Goal: Obtain resource: Obtain resource

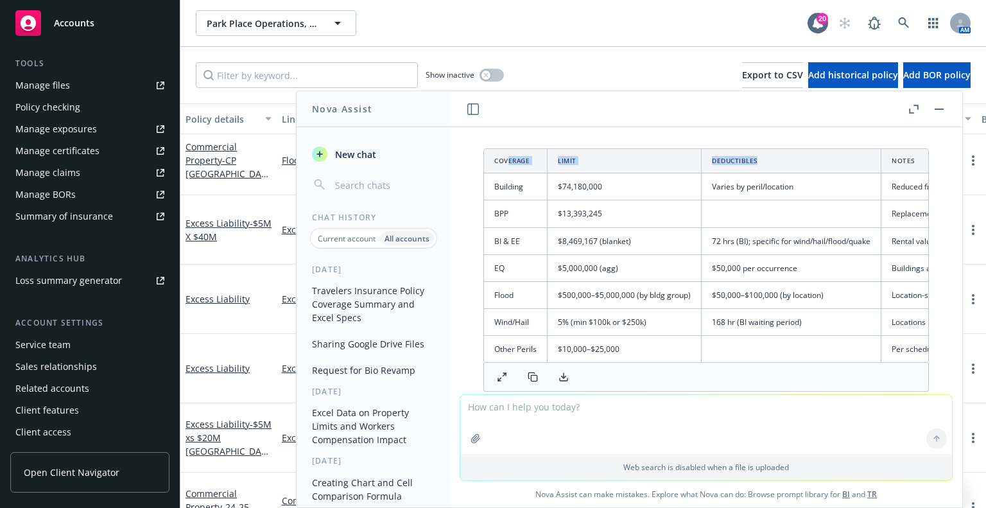
drag, startPoint x: 509, startPoint y: 157, endPoint x: 780, endPoint y: 166, distance: 271.6
click at [780, 166] on tr "Coverage Limit Deductibles Notes" at bounding box center [806, 161] width 644 height 24
click at [565, 382] on icon at bounding box center [563, 377] width 10 height 10
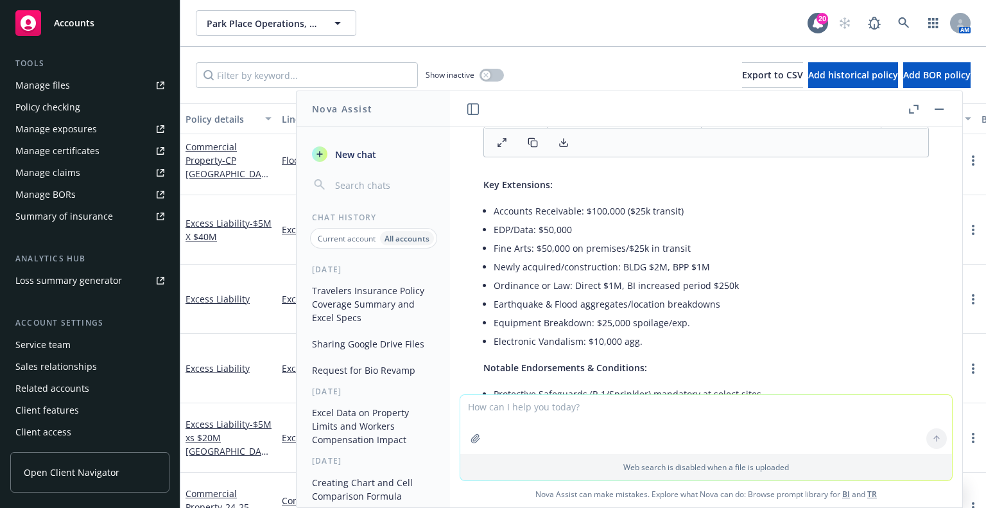
scroll to position [561, 0]
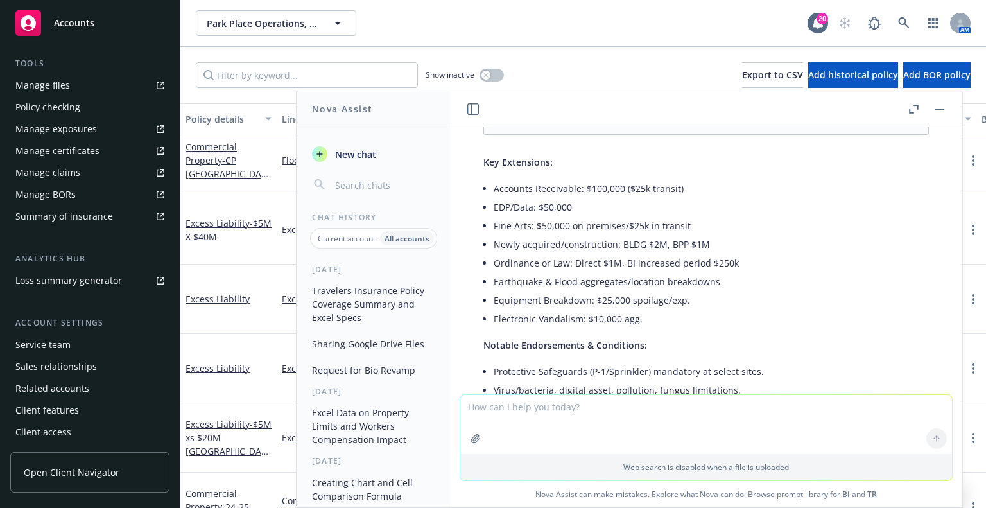
click at [485, 167] on span "Key Extensions:" at bounding box center [517, 162] width 69 height 12
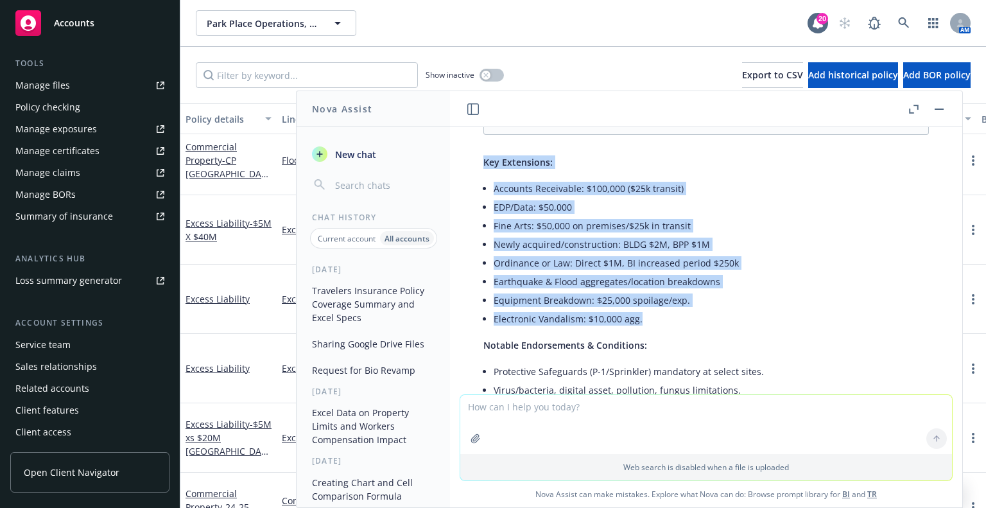
drag, startPoint x: 483, startPoint y: 173, endPoint x: 638, endPoint y: 329, distance: 220.5
copy div "Key Extensions: Accounts Receivable: $100,000 ($25k transit) EDP/Data: $50,000 …"
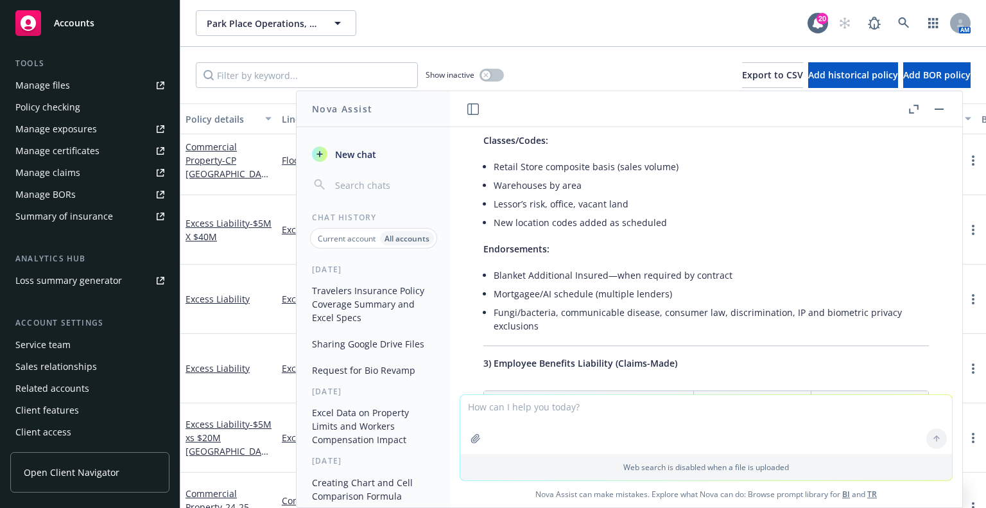
scroll to position [1138, 0]
click at [590, 409] on textarea at bounding box center [706, 424] width 492 height 59
type textarea "How do I find COPE data for locations without going ot client?"
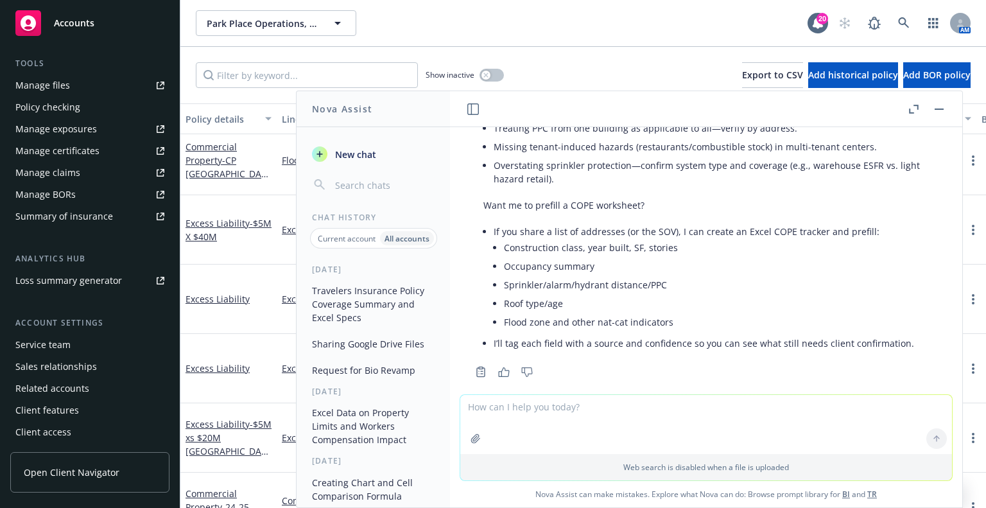
scroll to position [4165, 0]
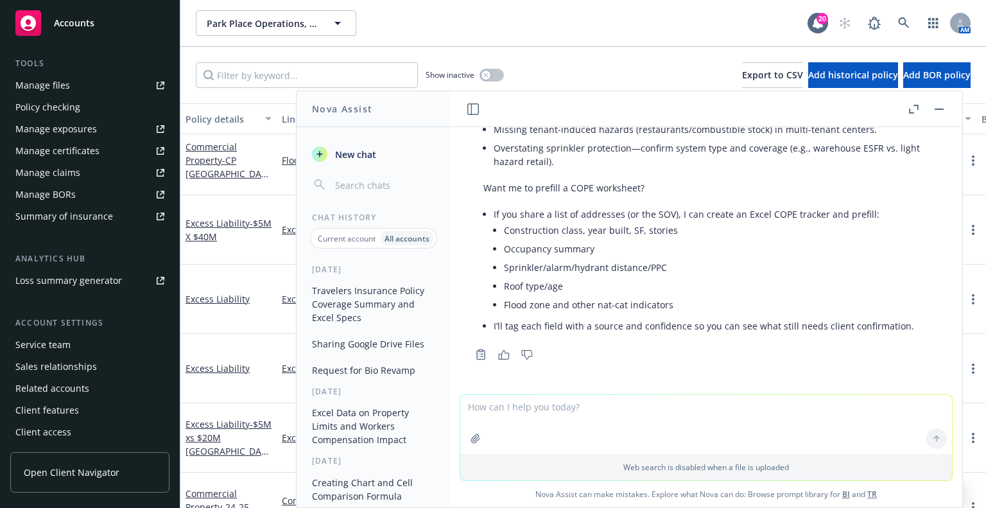
click at [679, 409] on textarea at bounding box center [706, 424] width 492 height 59
type textarea "Please prefill as much COPE data as possible for these locations:"
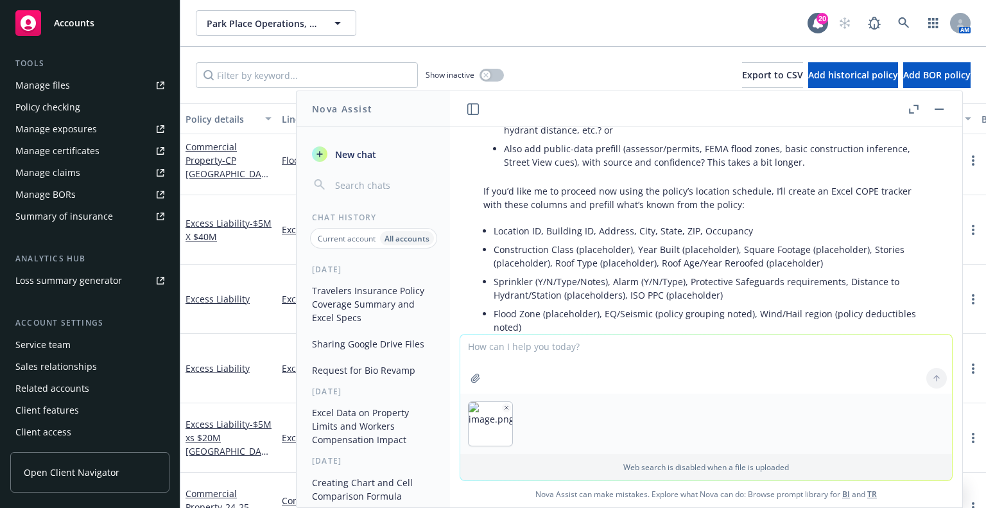
scroll to position [4753, 0]
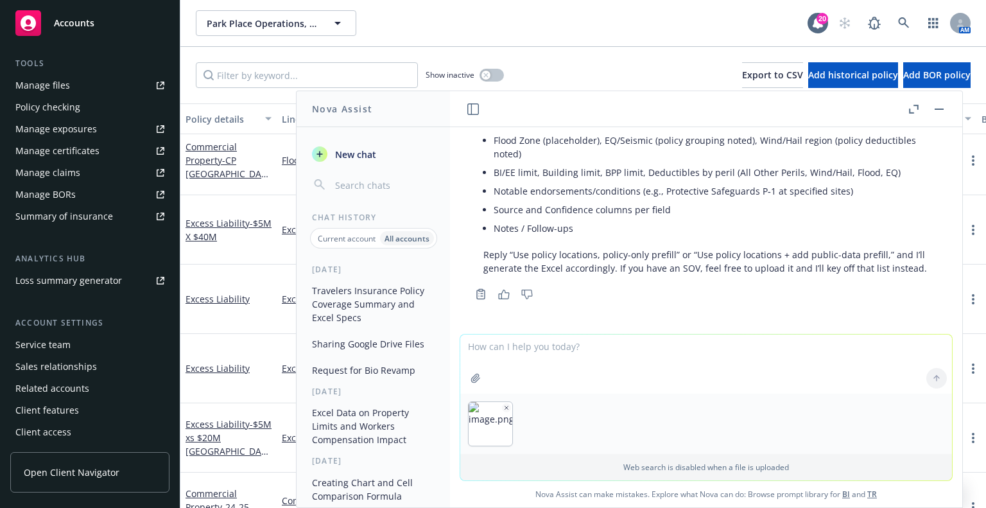
click at [753, 420] on div at bounding box center [706, 423] width 492 height 60
click at [764, 343] on textarea at bounding box center [706, 363] width 492 height 59
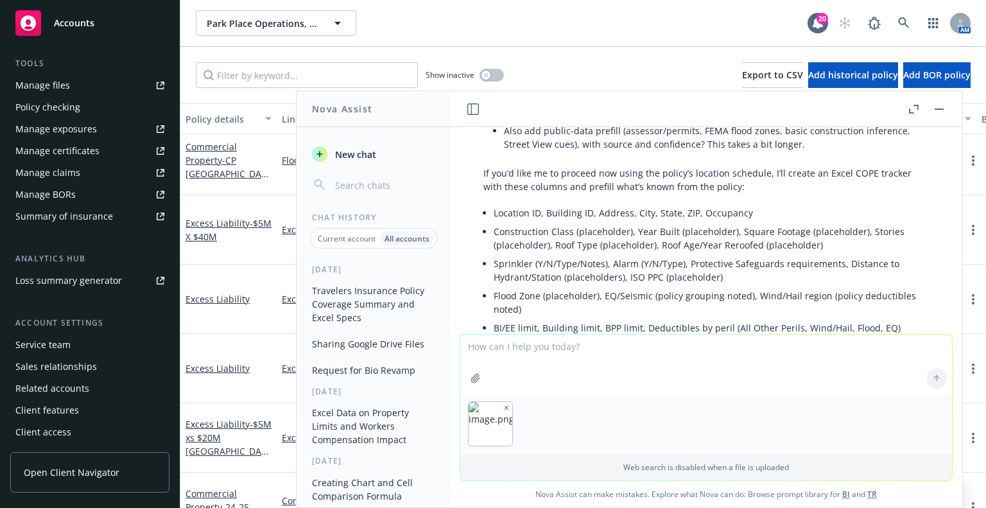
scroll to position [4561, 0]
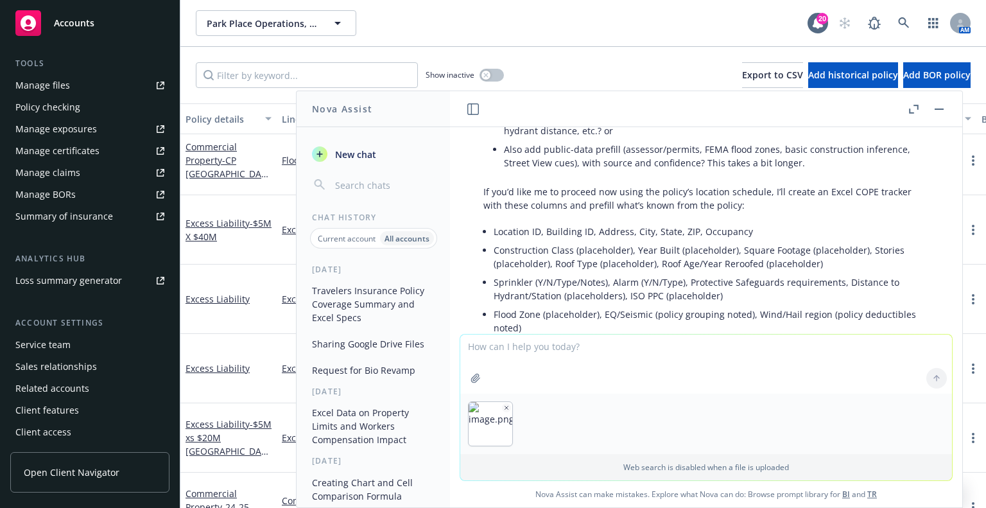
click at [372, 156] on span "New chat" at bounding box center [354, 154] width 44 height 13
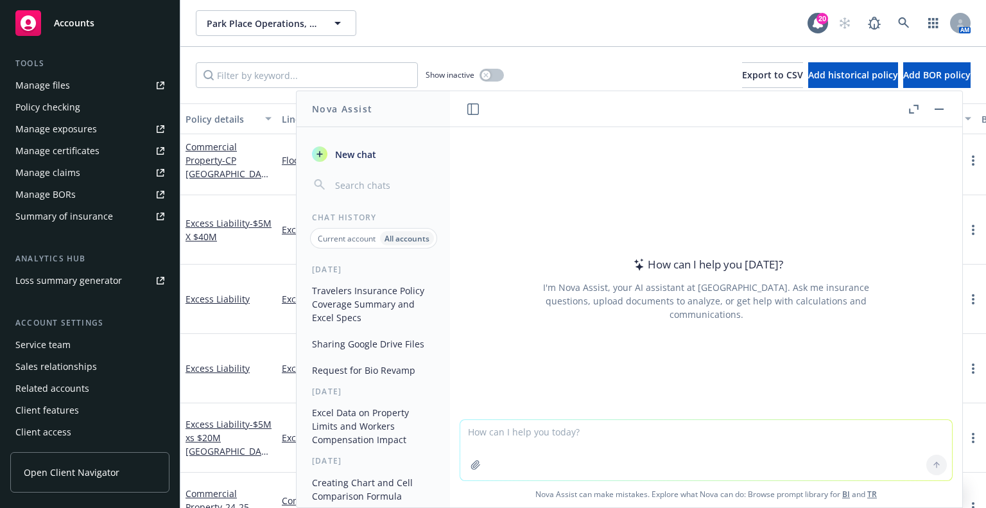
click at [513, 433] on textarea at bounding box center [706, 450] width 492 height 60
click at [626, 455] on textarea "Please fill in as much COPE details for these locations:" at bounding box center [706, 450] width 492 height 60
click at [598, 424] on textarea "Please fill in as much COPE details for these locations:" at bounding box center [706, 450] width 492 height 60
click at [613, 430] on textarea "Please fill in as much COPE details for these locations:" at bounding box center [706, 450] width 492 height 60
drag, startPoint x: 513, startPoint y: 431, endPoint x: 492, endPoint y: 429, distance: 21.3
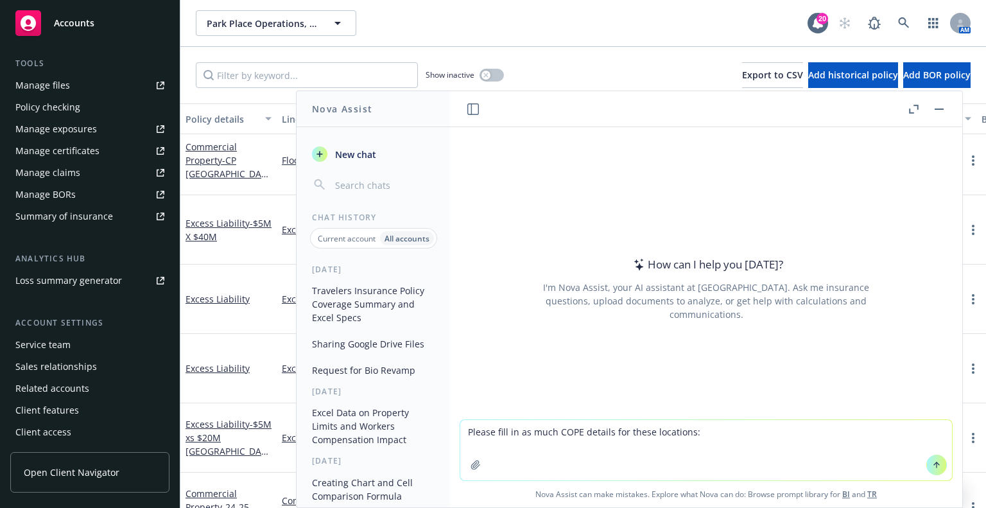
click at [492, 429] on textarea "Please fill in as much COPE details for these locations:" at bounding box center [706, 450] width 492 height 60
click at [619, 432] on textarea "Please provide as much COPE details for these locations:" at bounding box center [706, 450] width 492 height 60
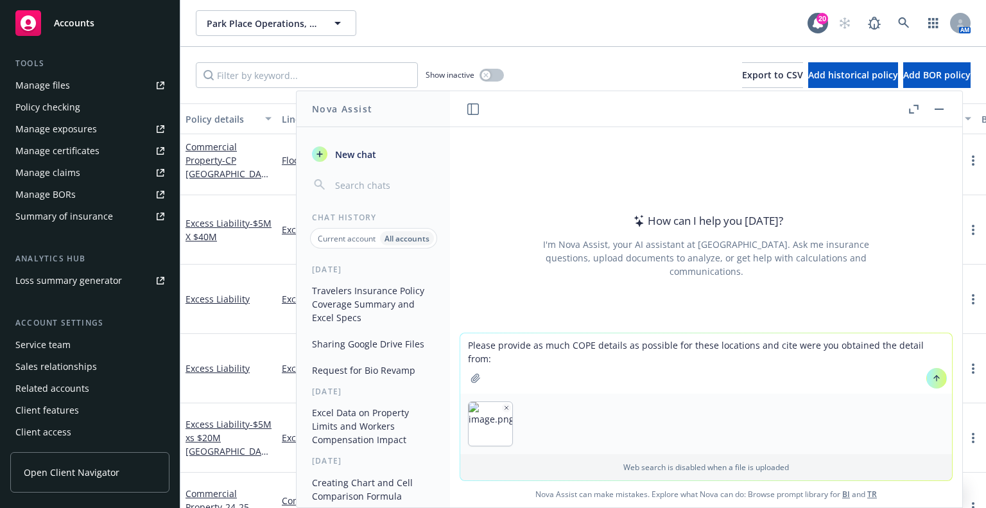
type textarea "Please provide as much COPE details as possible for these locations and cite we…"
click at [932, 373] on icon at bounding box center [936, 377] width 9 height 9
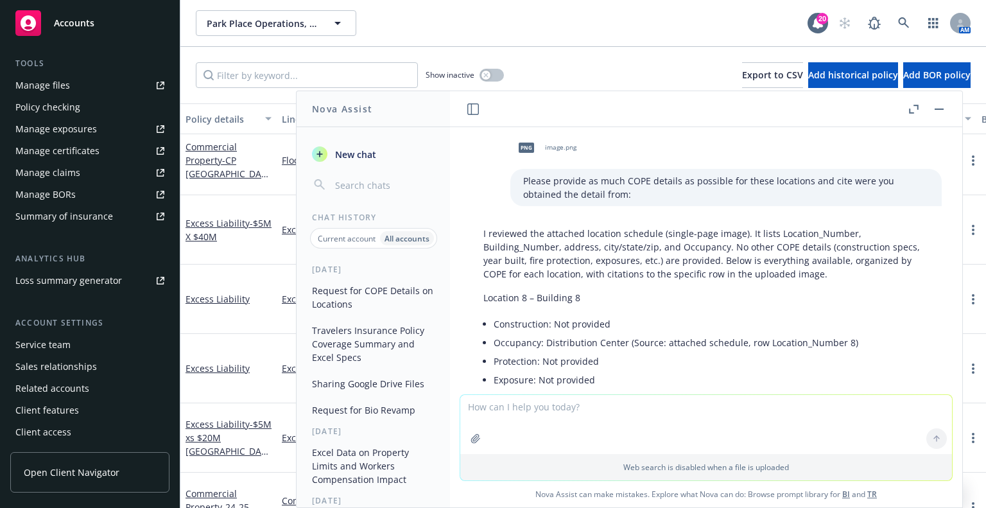
scroll to position [0, 0]
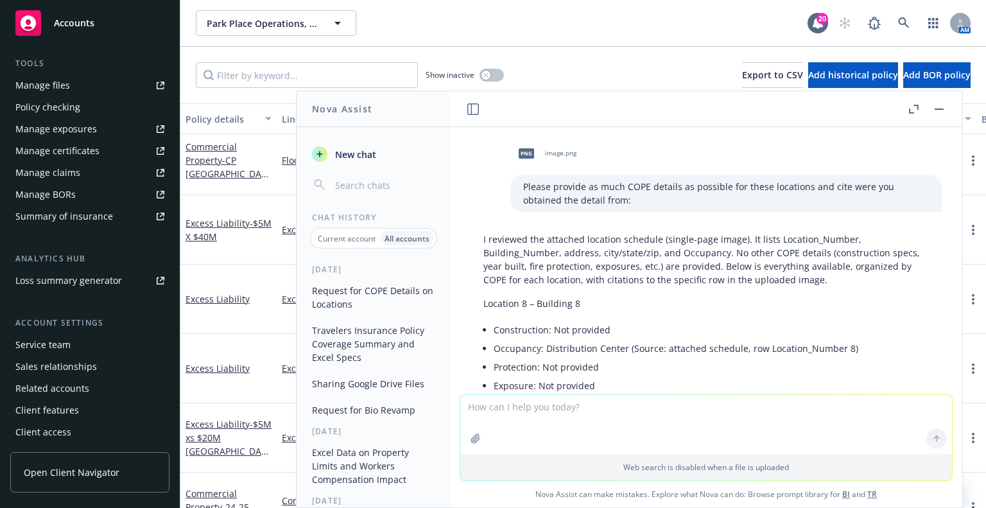
click at [584, 420] on textarea at bounding box center [706, 424] width 492 height 59
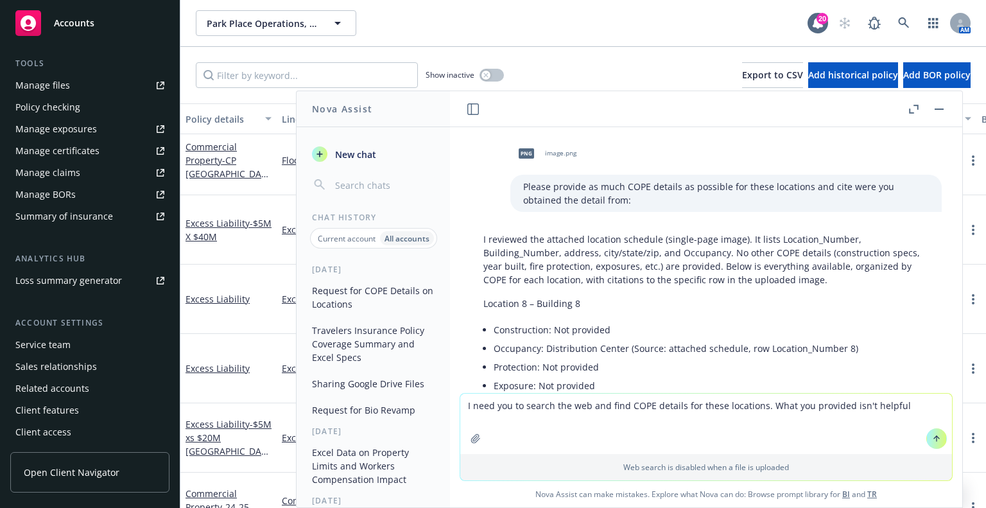
type textarea "I need you to search the web and find COPE details for these locations. What yo…"
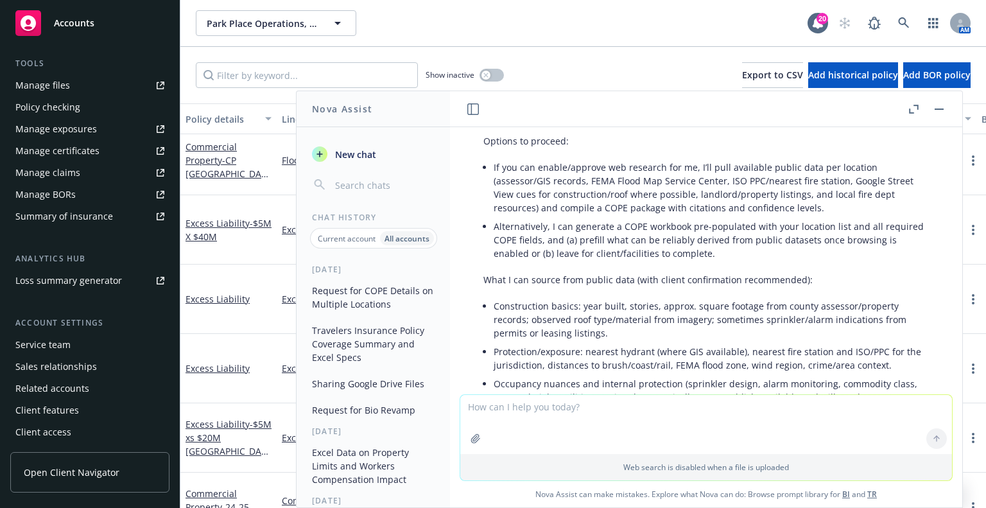
scroll to position [2596, 0]
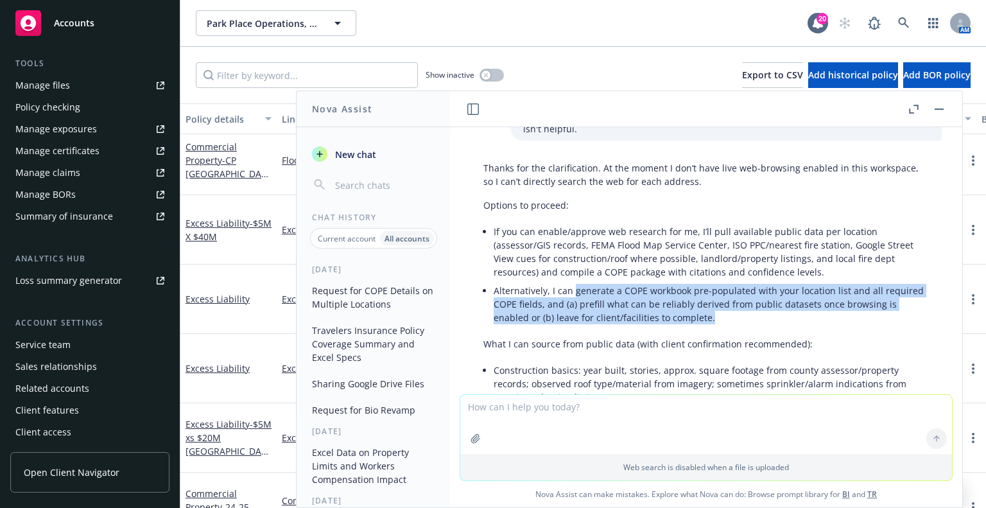
drag, startPoint x: 711, startPoint y: 316, endPoint x: 572, endPoint y: 288, distance: 141.3
click at [572, 288] on li "Alternatively, I can generate a COPE workbook pre-populated with your location …" at bounding box center [710, 304] width 435 height 46
copy li "generate a COPE workbook pre-populated with your location list and all required…"
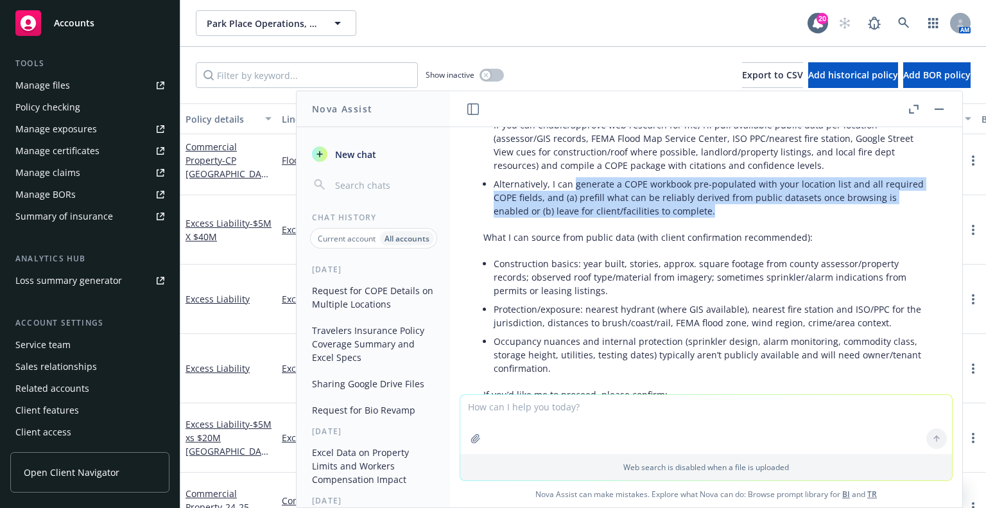
scroll to position [2724, 0]
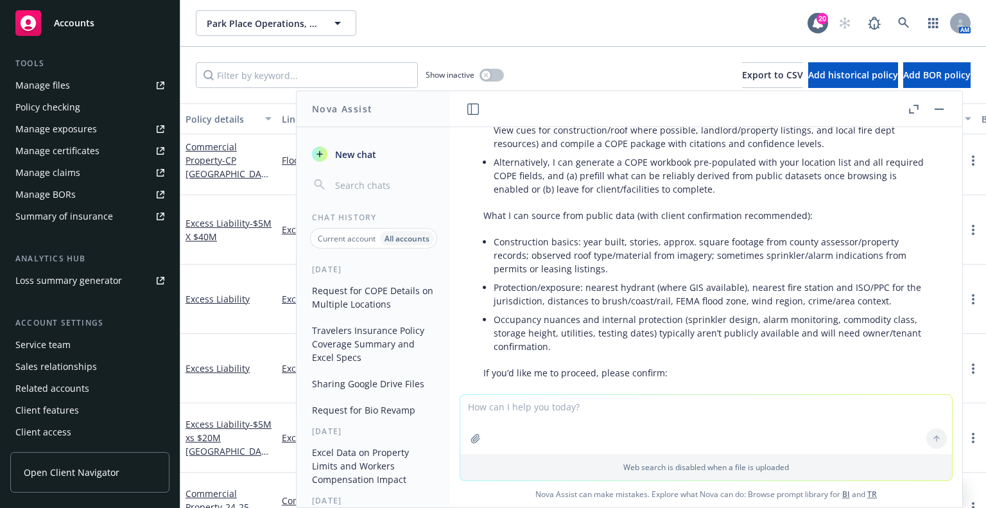
click at [588, 413] on textarea at bounding box center [706, 424] width 492 height 59
paste textarea "generate a COPE workbook pre-populated with your location list and all required…"
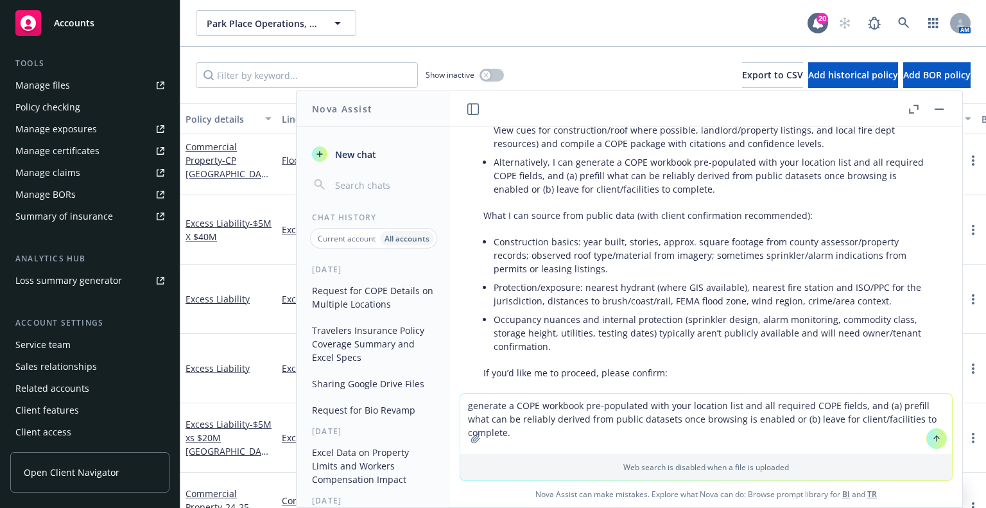
click at [465, 409] on textarea "generate a COPE workbook pre-populated with your location list and all required…" at bounding box center [706, 423] width 492 height 60
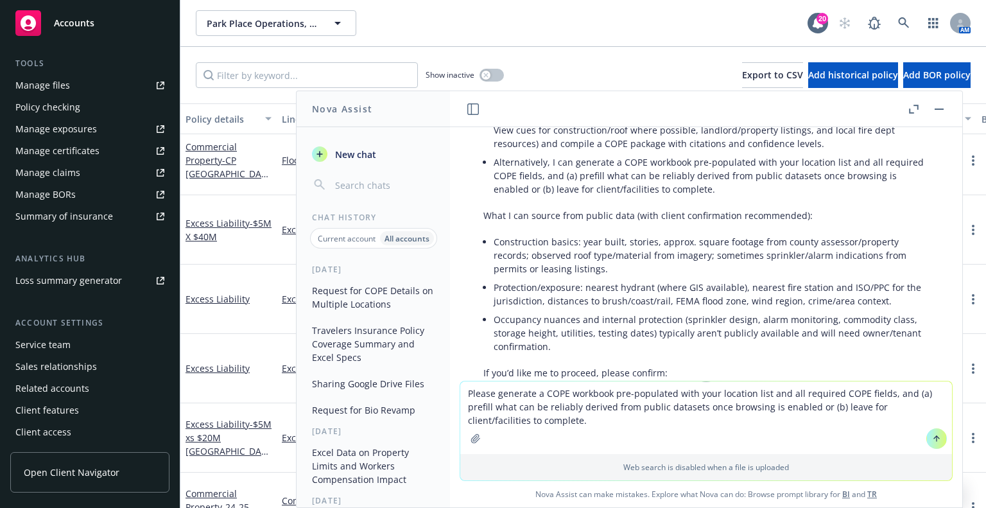
click at [705, 387] on textarea "Please generate a COPE workbook pre-populated with your location list and all r…" at bounding box center [706, 417] width 492 height 73
type textarea "Please generate a COPE workbook pre-populated with my location list and all req…"
click at [930, 432] on button at bounding box center [936, 438] width 21 height 21
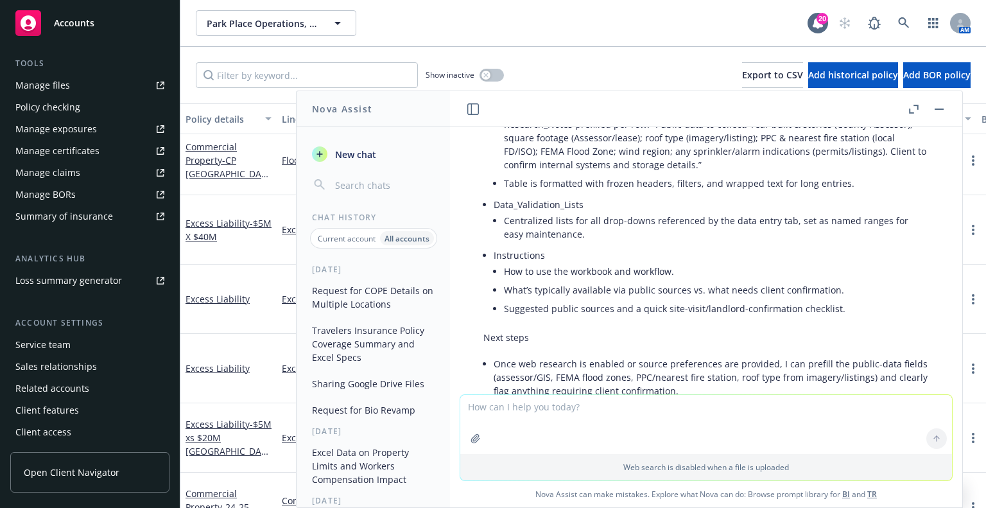
scroll to position [3559, 0]
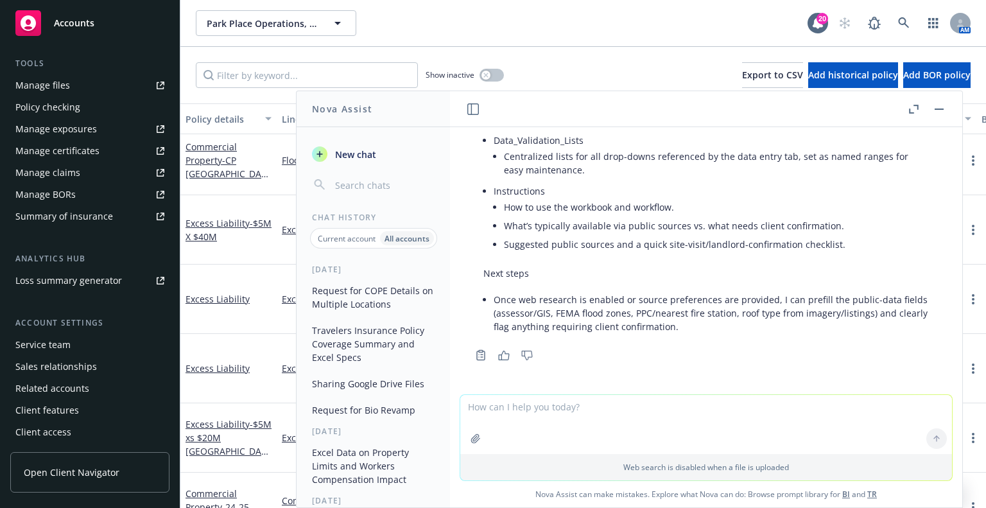
click at [613, 418] on textarea at bounding box center [706, 424] width 492 height 59
click at [615, 402] on textarea at bounding box center [706, 424] width 492 height 59
type textarea "Please provide the actual attachment"
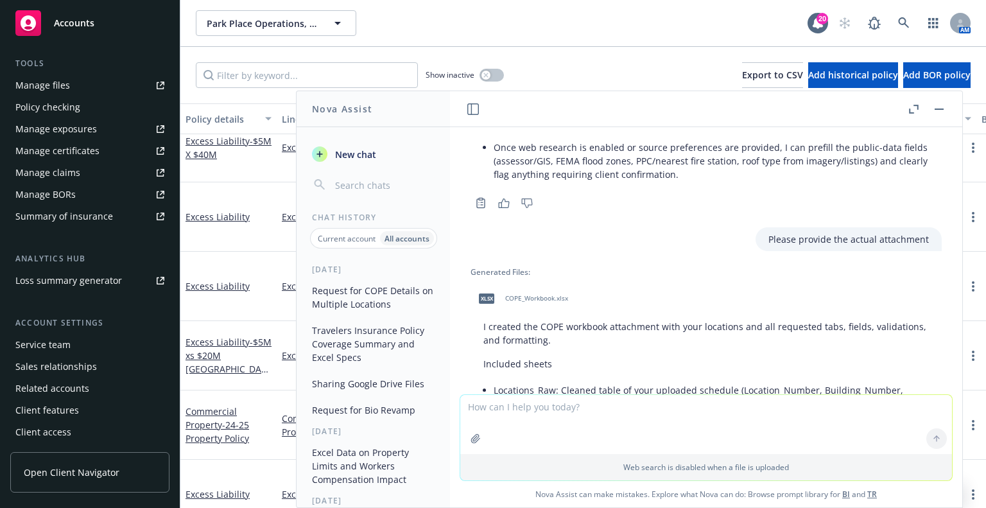
scroll to position [3692, 0]
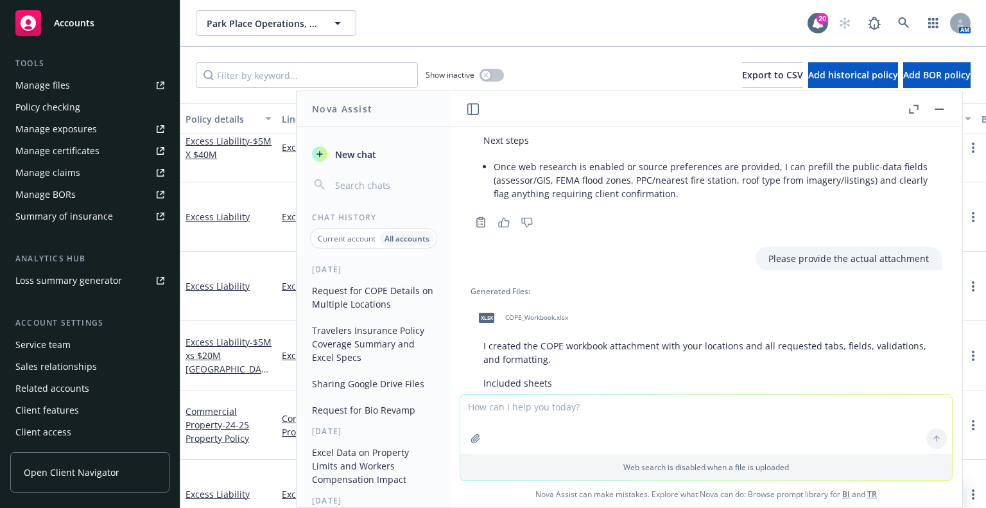
click at [534, 320] on span "COPE_Workbook.xlsx" at bounding box center [536, 317] width 63 height 8
click at [871, 413] on textarea at bounding box center [706, 424] width 492 height 59
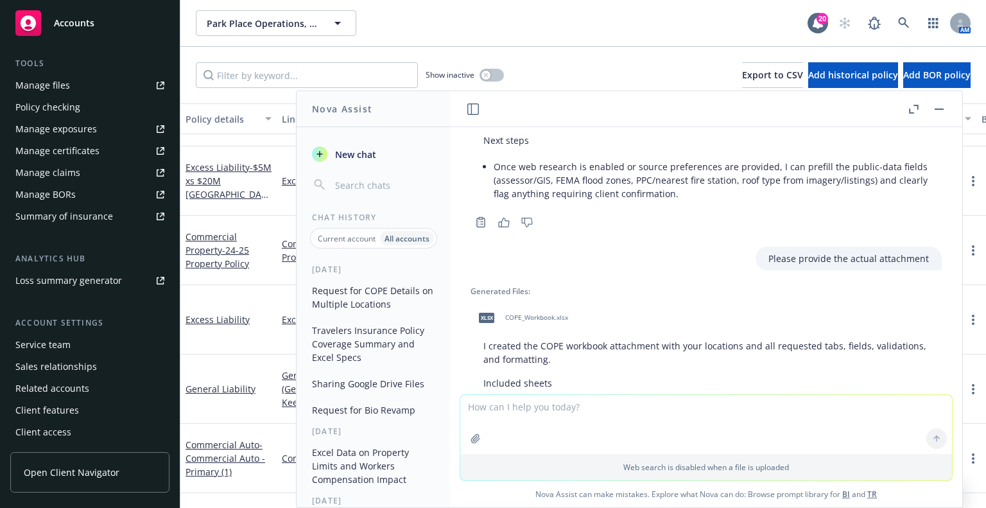
scroll to position [232, 0]
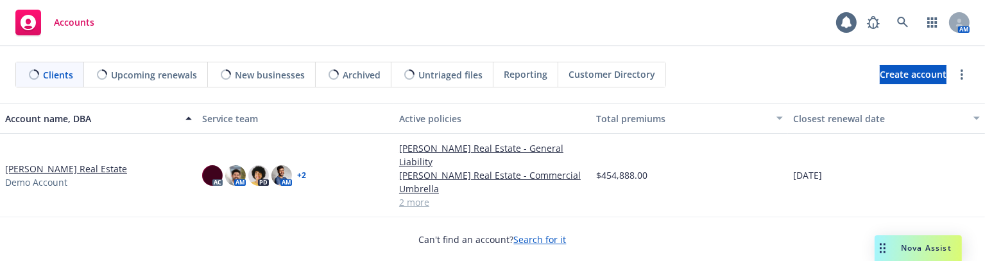
click at [931, 244] on span "Nova Assist" at bounding box center [926, 247] width 51 height 11
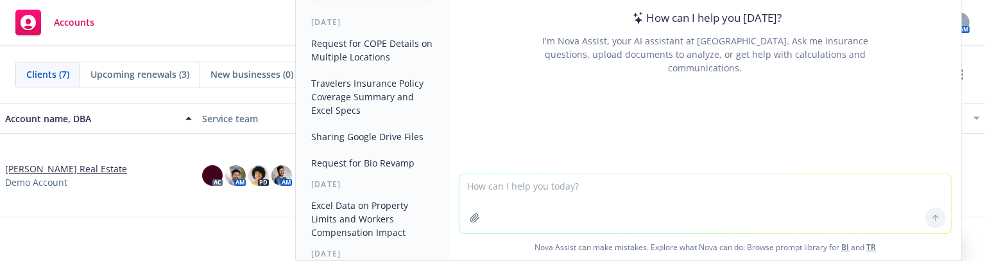
click at [798, 197] on textarea at bounding box center [705, 203] width 492 height 59
paste textarea "The client moved to Newfront this summer and feels the prior broker rolled the …"
type textarea "Make this more succinct: The client moved to Newfront this summer and feels the…"
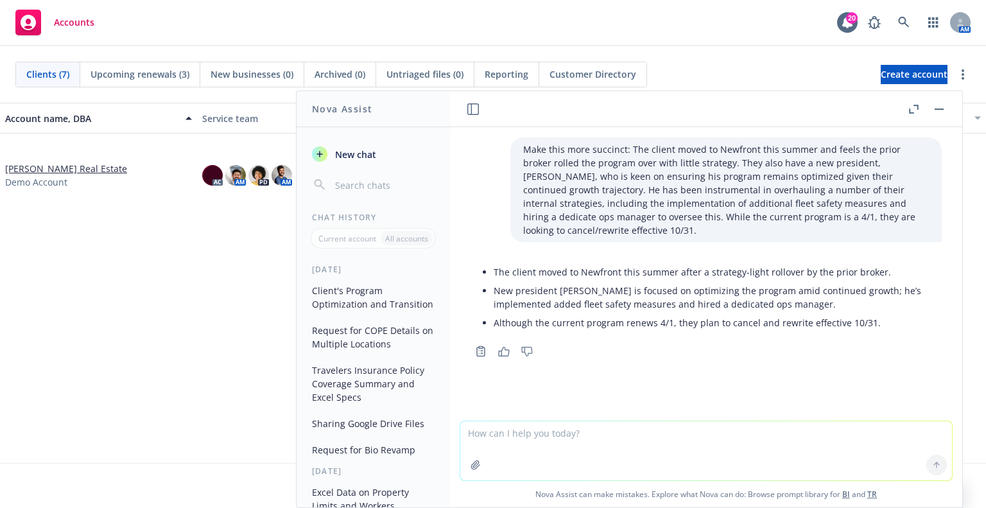
click at [688, 260] on textarea at bounding box center [706, 450] width 492 height 59
type textarea "I am including this in a marketing email to underwriters. It should be in parag…"
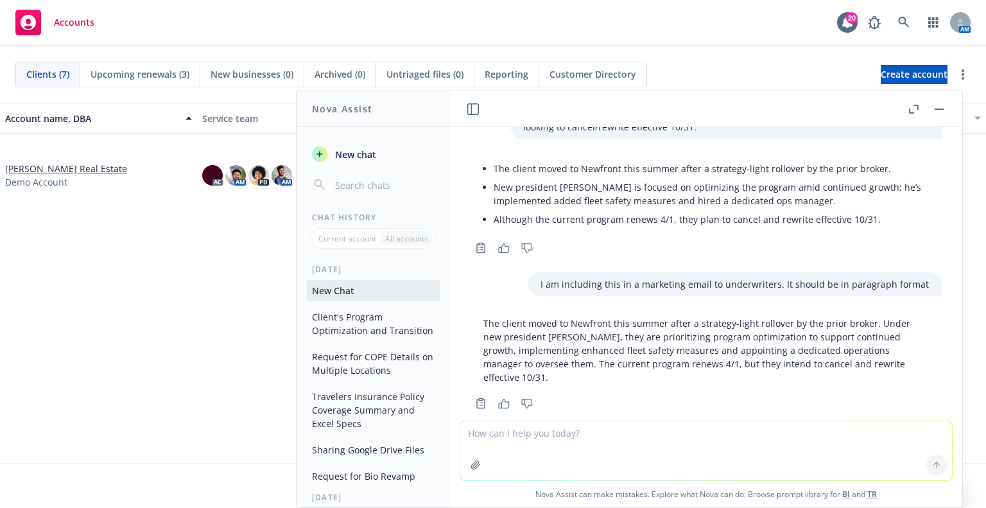
scroll to position [112, 0]
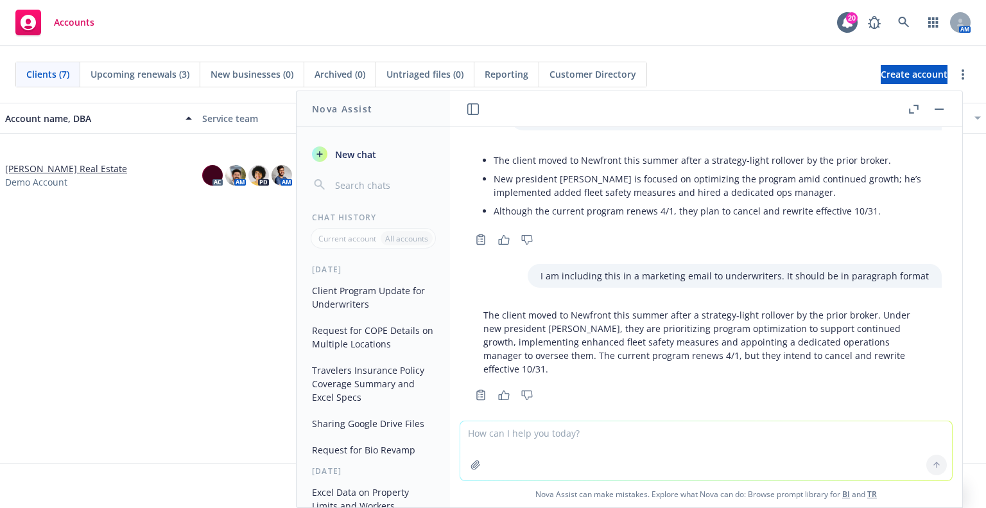
click at [577, 260] on p "The client moved to Newfront this summer after a strategy-light rollover by the…" at bounding box center [705, 341] width 445 height 67
click at [925, 260] on div "The client moved to Newfront this summer after a strategy-light rollover by the…" at bounding box center [706, 353] width 492 height 101
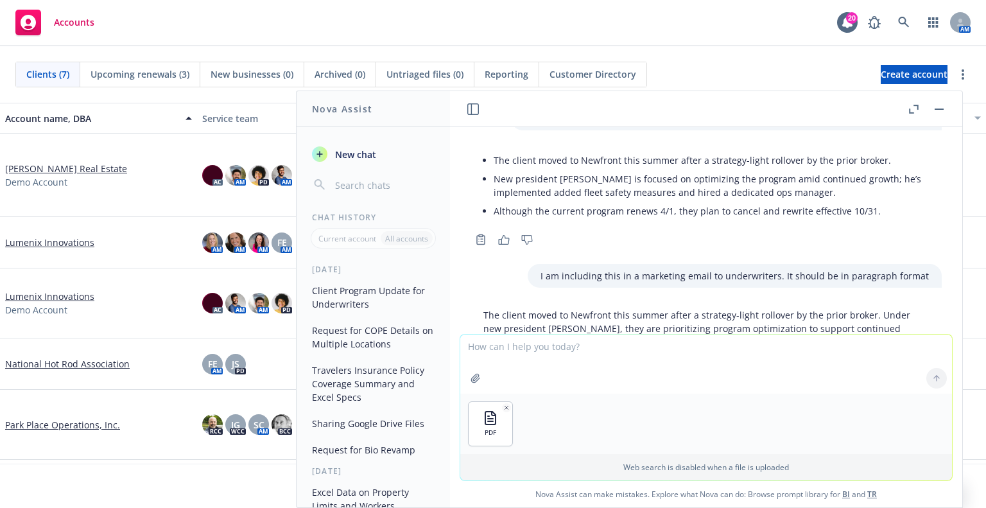
click at [635, 260] on textarea at bounding box center [706, 363] width 492 height 59
click at [496, 260] on textarea "Create a Equipment Schedule that includes Year, Description, Serial Number and …" at bounding box center [706, 363] width 492 height 60
type textarea "Create an excel chart of Equipment Schedule that includes Year, Description, Se…"
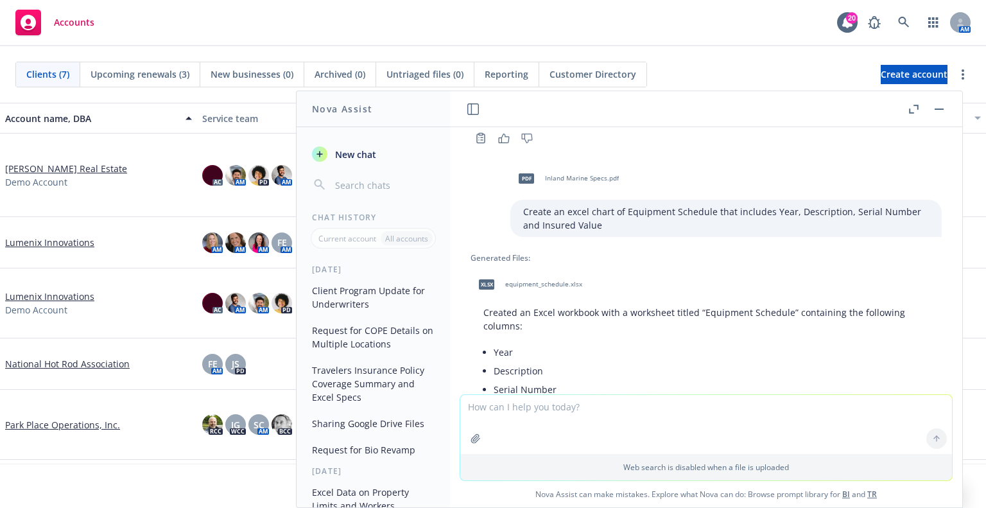
scroll to position [366, 0]
click at [490, 260] on span "xlsx" at bounding box center [486, 287] width 15 height 10
click at [710, 260] on div "Created an Excel workbook with a worksheet titled “Equipment Schedule” containi…" at bounding box center [705, 425] width 471 height 244
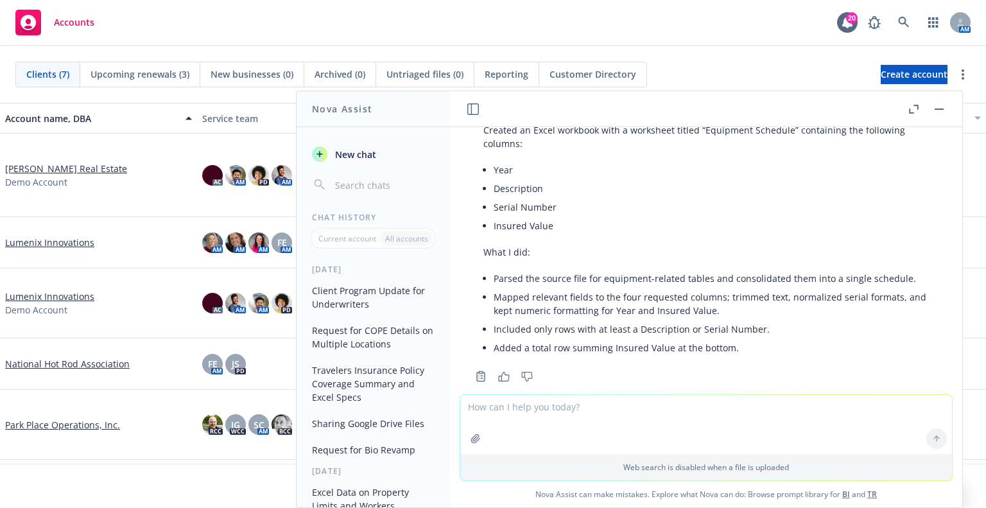
scroll to position [558, 0]
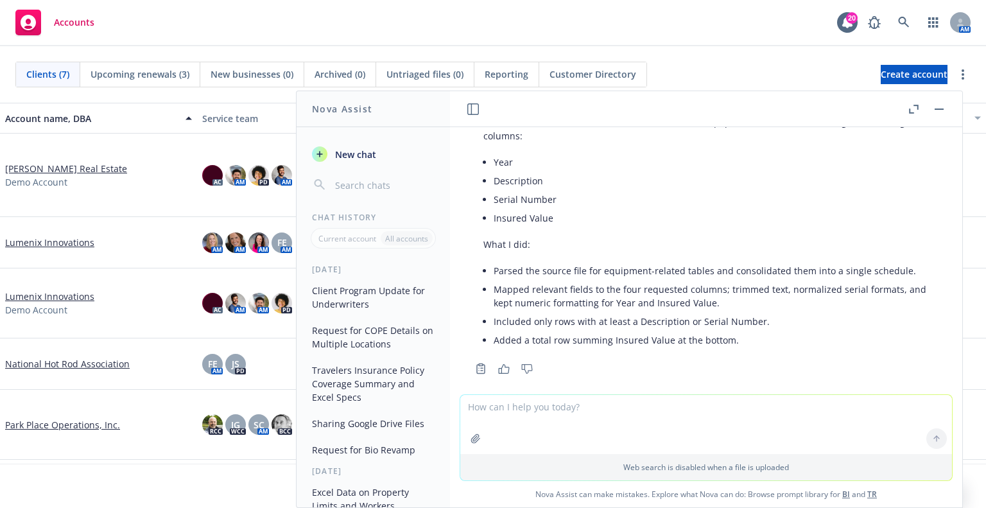
click at [590, 260] on textarea at bounding box center [706, 424] width 492 height 59
type textarea "It's blank. Not helpful."
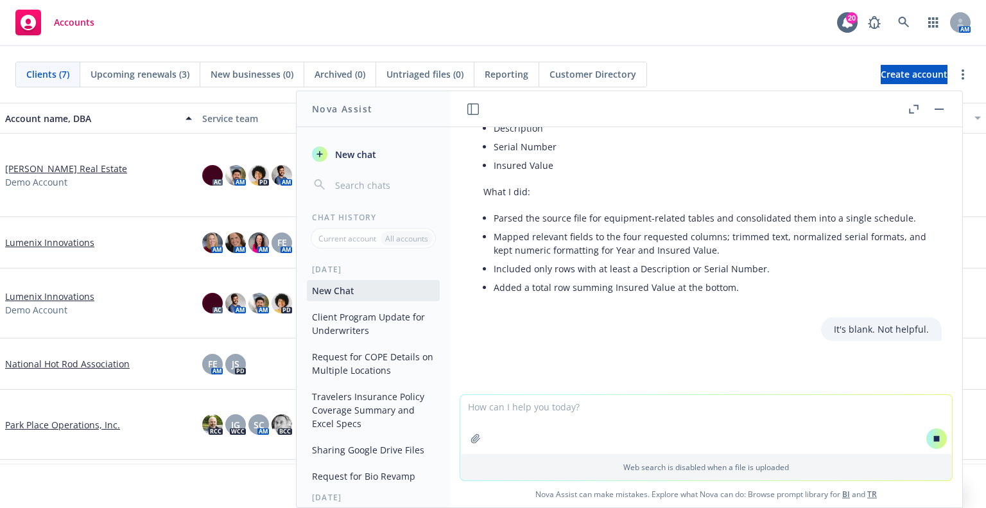
type textarea "l"
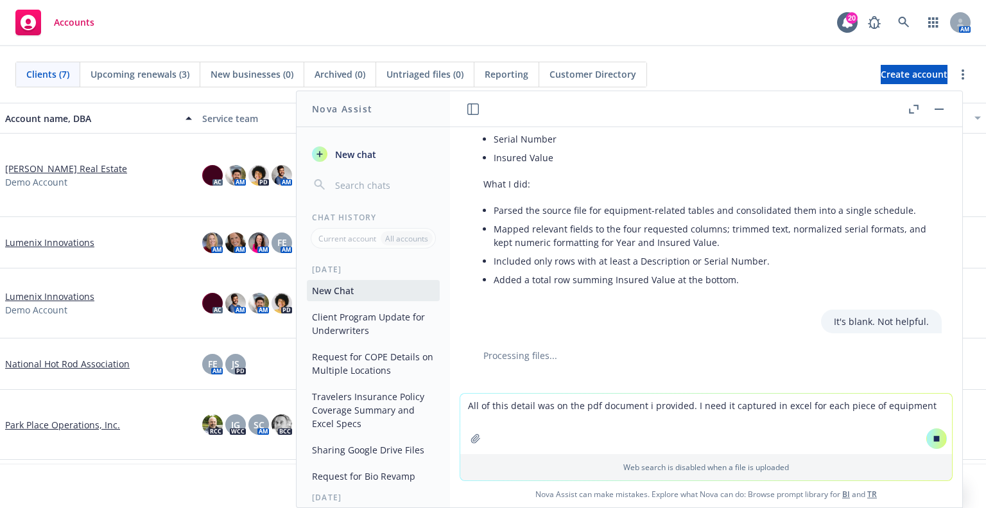
type textarea "All of this detail was on the pdf document i provided. I need it captured in ex…"
click at [934, 260] on icon at bounding box center [937, 438] width 6 height 6
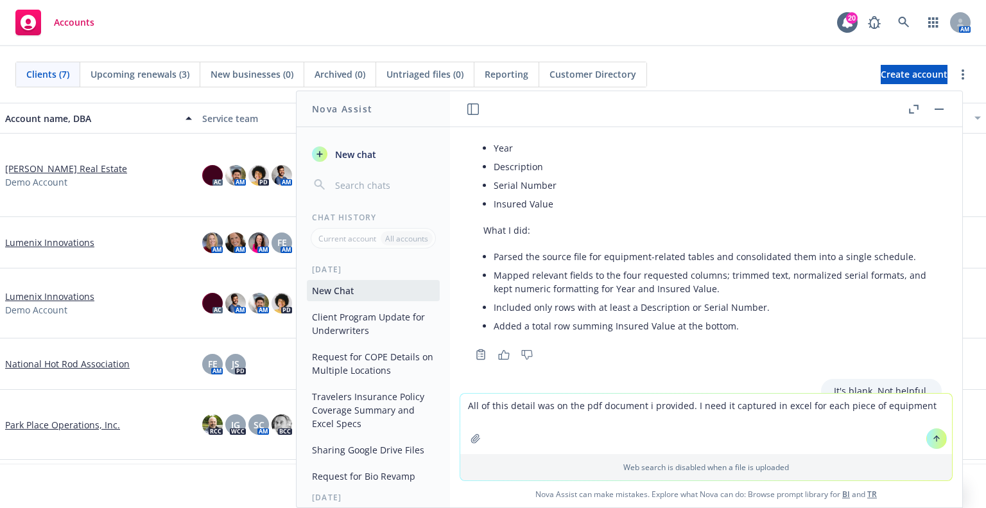
scroll to position [619, 0]
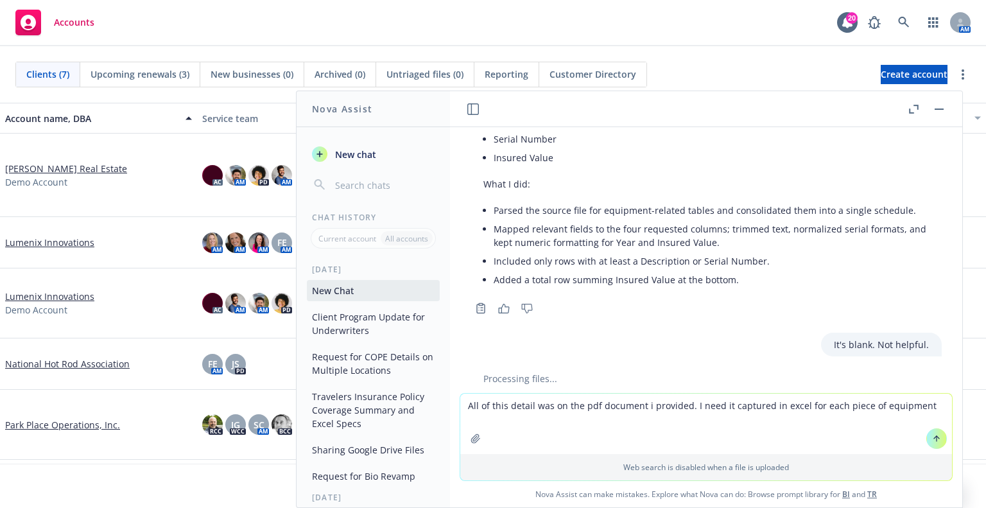
click at [920, 260] on textarea "All of this detail was on the pdf document i provided. I need it captured in ex…" at bounding box center [706, 423] width 492 height 60
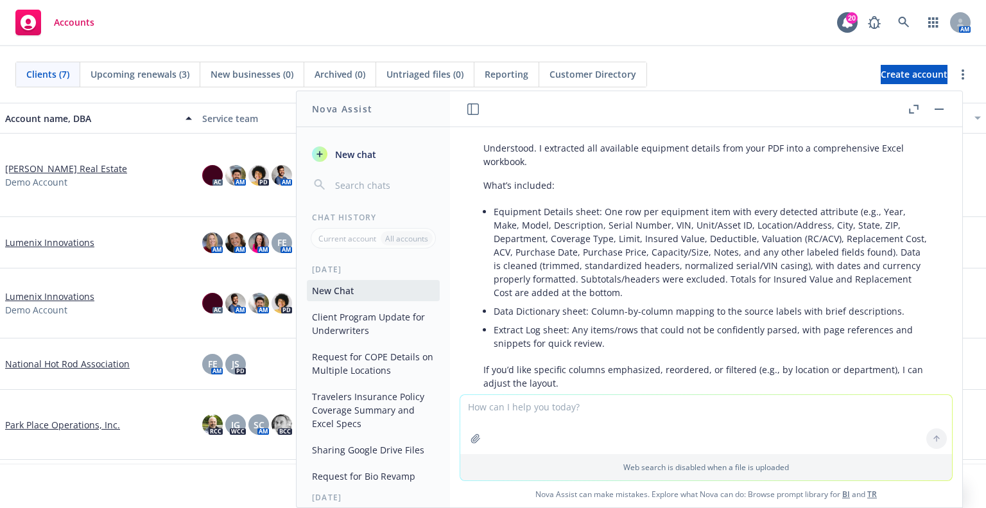
scroll to position [1047, 0]
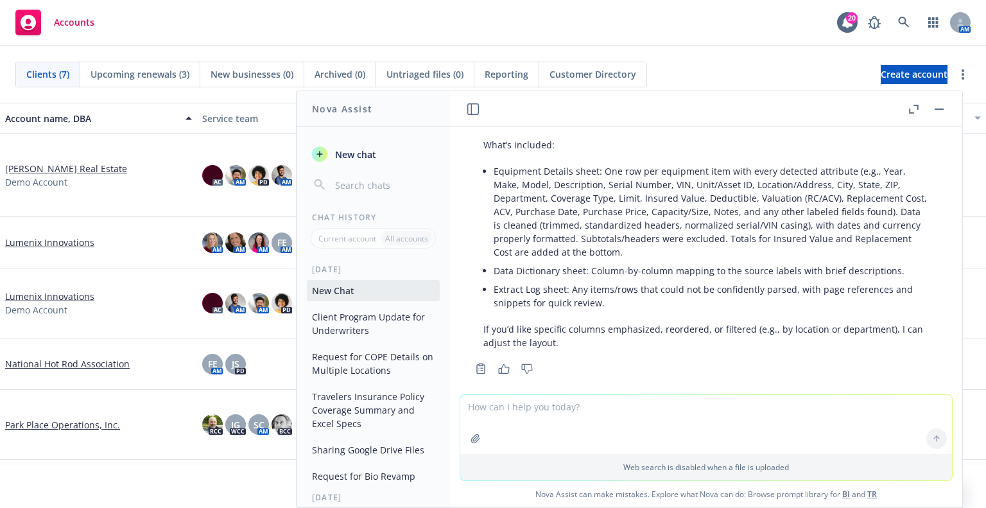
click at [626, 201] on li "Equipment Details sheet: One row per equipment item with every detected attribu…" at bounding box center [710, 211] width 435 height 99
click at [661, 260] on li "Data Dictionary sheet: Column-by-column mapping to the source labels with brief…" at bounding box center [710, 270] width 435 height 19
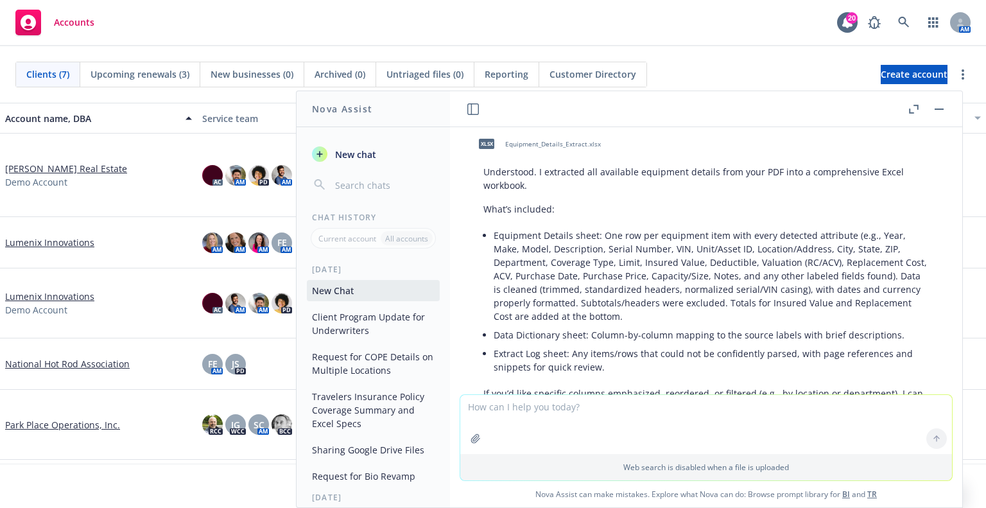
scroll to position [919, 0]
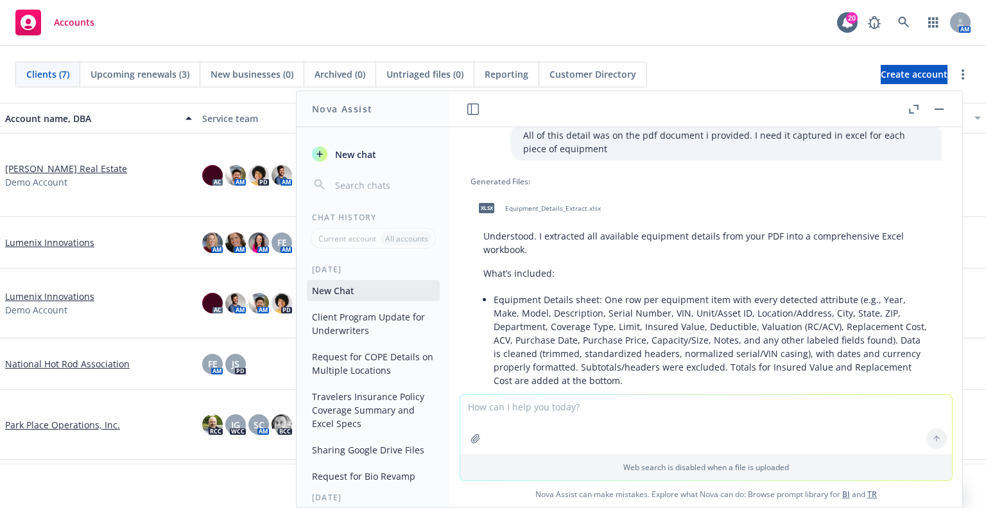
click at [508, 204] on span "Equipment_Details_Extract.xlsx" at bounding box center [553, 208] width 96 height 8
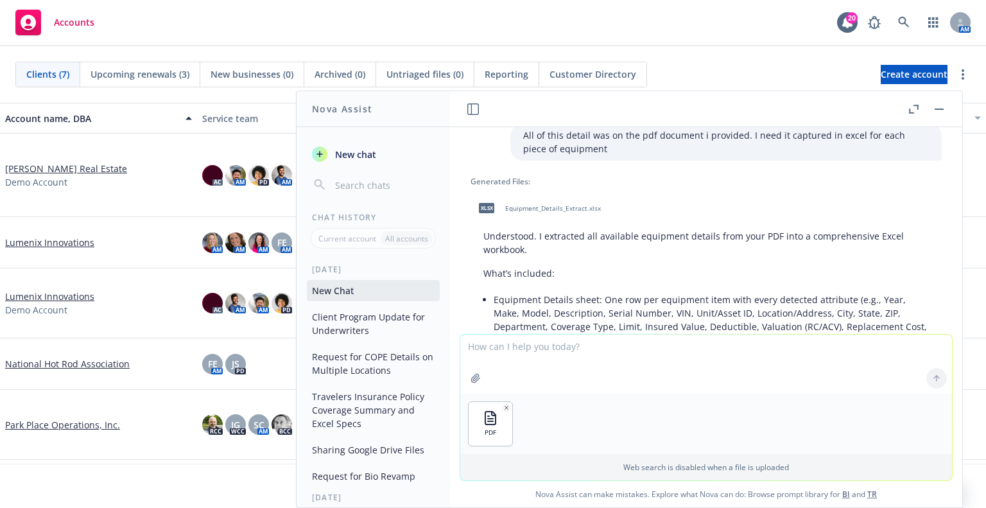
click at [694, 260] on textarea at bounding box center [706, 363] width 492 height 59
click at [643, 260] on textarea "Please extract the data from pages 206-215 and put in an excel chart." at bounding box center [706, 363] width 492 height 60
click at [764, 260] on textarea "Please extract the data from pages 206-214 and put in an excel chart." at bounding box center [706, 363] width 492 height 60
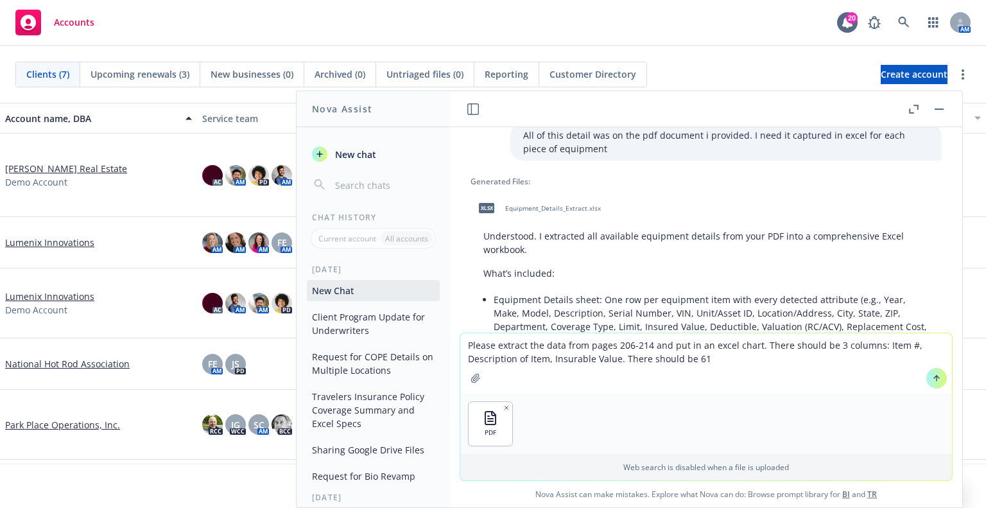
drag, startPoint x: 729, startPoint y: 366, endPoint x: 617, endPoint y: 363, distance: 112.3
click at [617, 260] on textarea "Please extract the data from pages 206-214 and put in an excel chart. There sho…" at bounding box center [706, 363] width 492 height 60
type textarea "Please extract the data from pages 206-214 and put in an excel chart. There sho…"
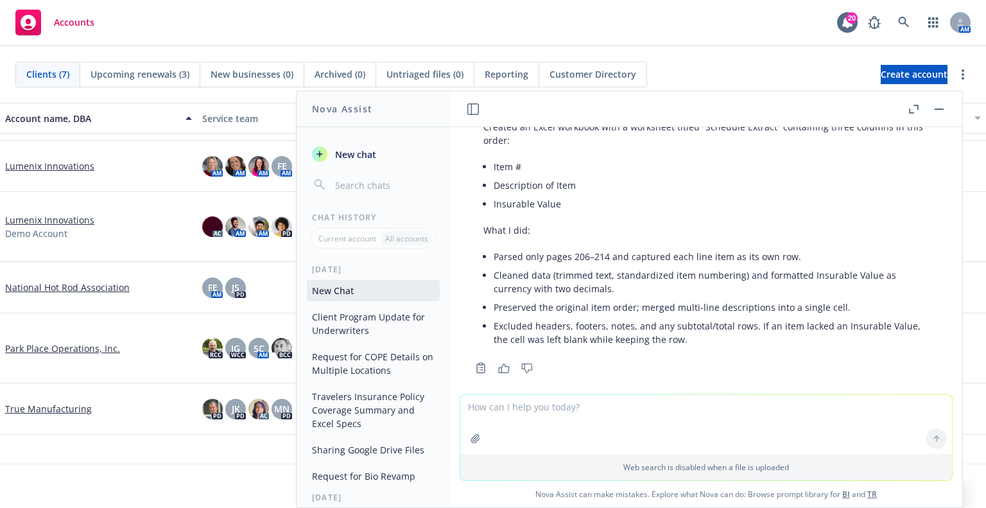
scroll to position [1399, 0]
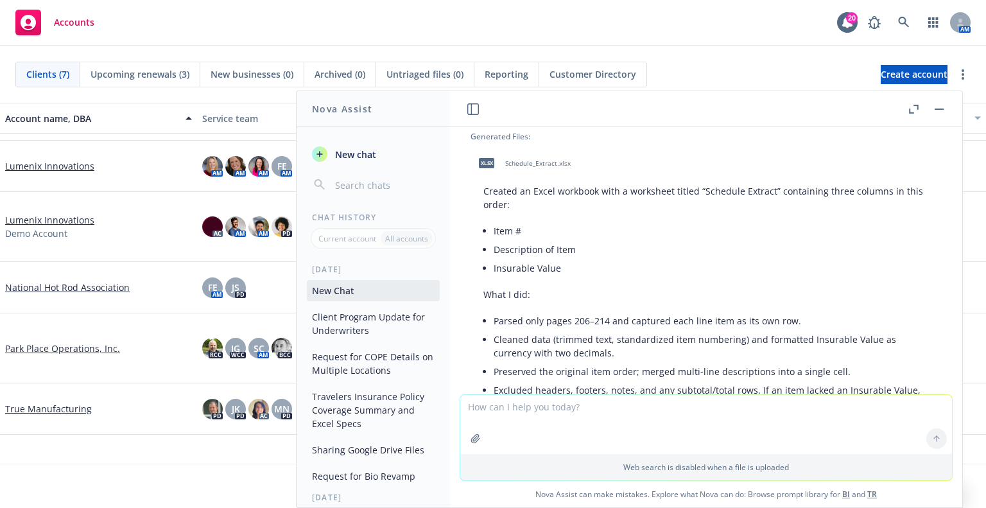
click at [529, 160] on div "xlsx Schedule_Extract.xlsx" at bounding box center [521, 163] width 103 height 32
click at [934, 110] on button "button" at bounding box center [938, 108] width 15 height 15
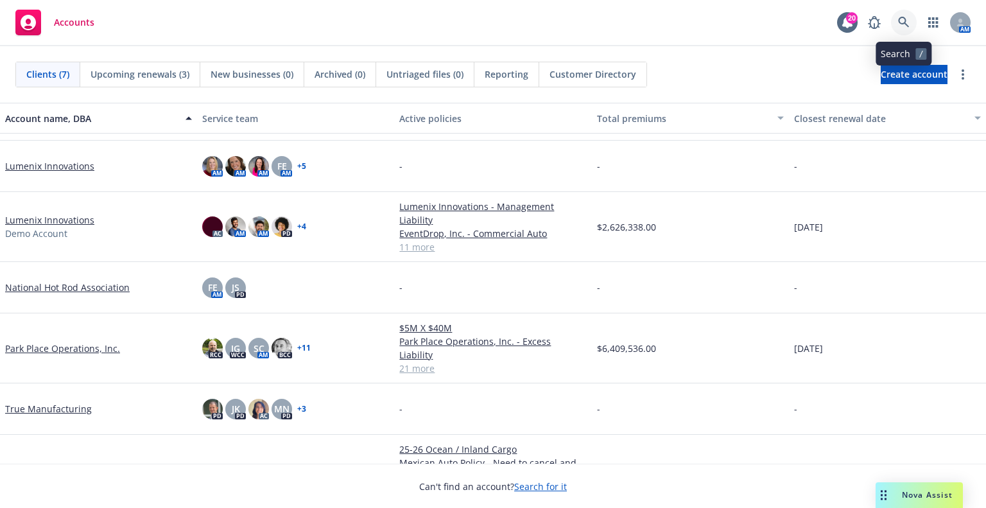
click at [893, 15] on link at bounding box center [904, 23] width 26 height 26
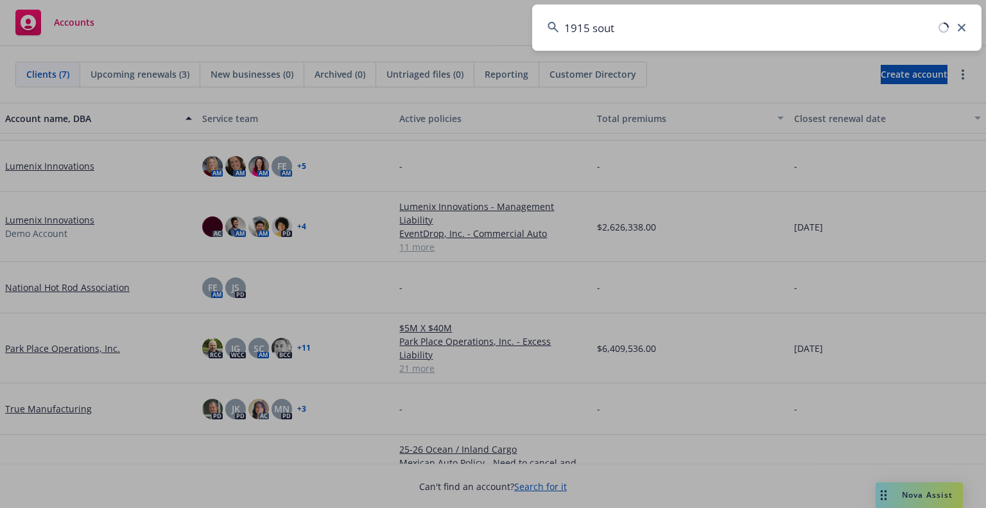
type input "1915 south"
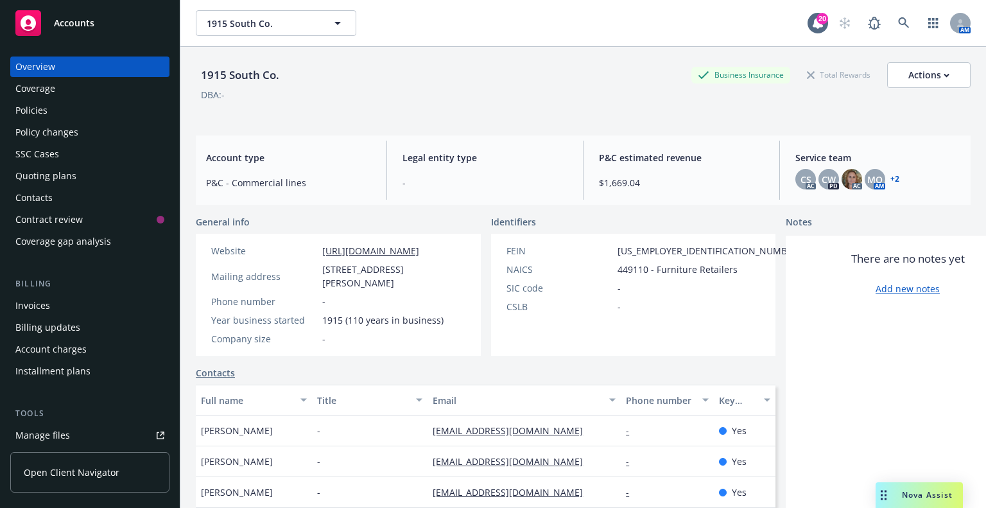
click at [78, 115] on div "Policies" at bounding box center [89, 110] width 149 height 21
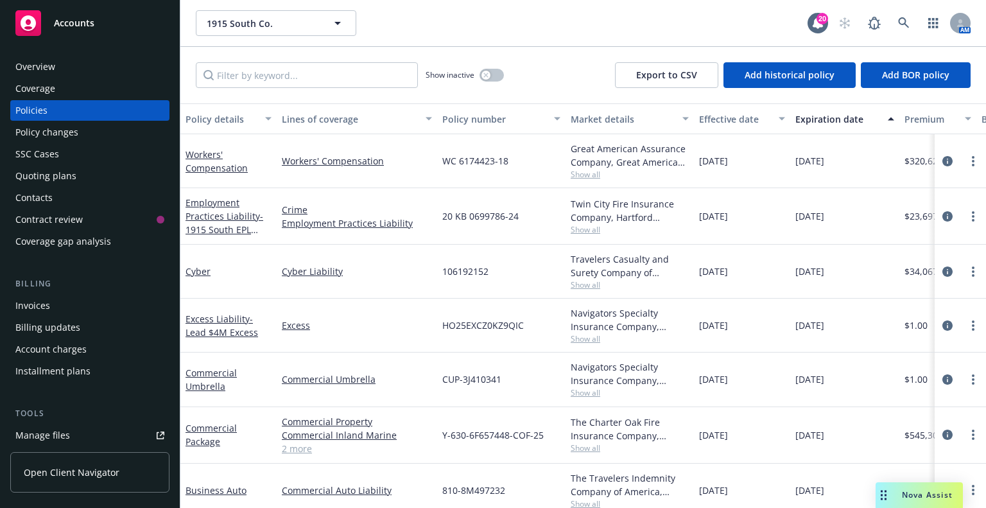
click at [62, 260] on div "Manage files" at bounding box center [42, 435] width 55 height 21
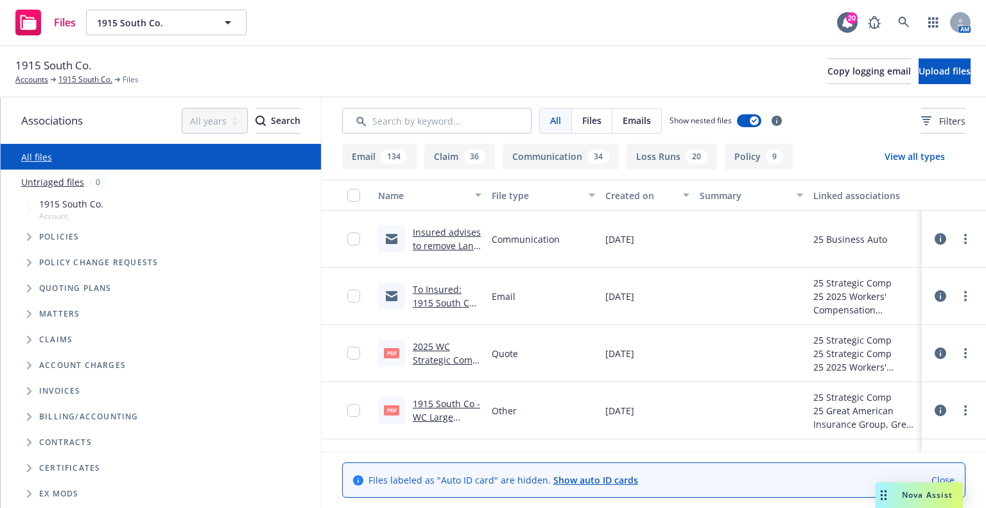
click at [436, 236] on link "Insured advises to remove Land Rover #964767 as it has been sold .msg" at bounding box center [447, 259] width 68 height 66
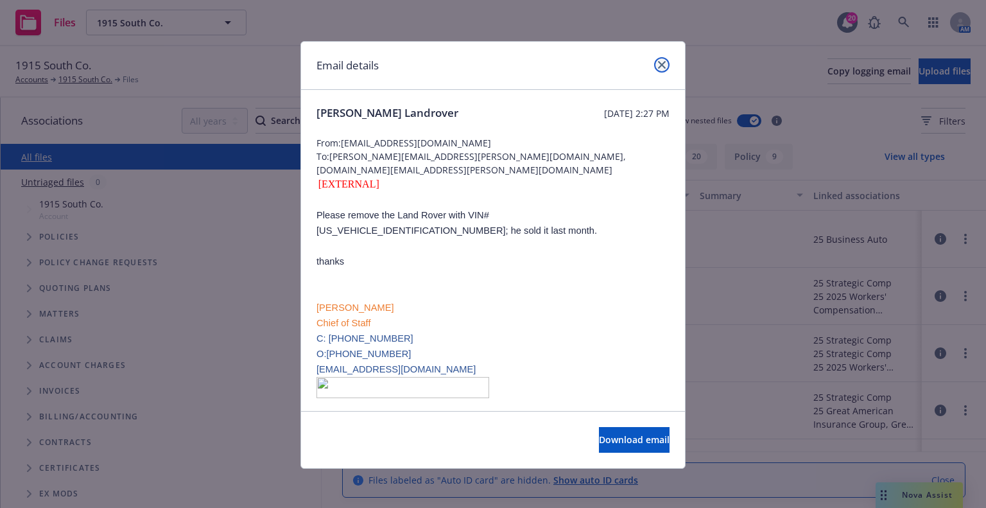
click at [664, 59] on link "close" at bounding box center [661, 64] width 15 height 15
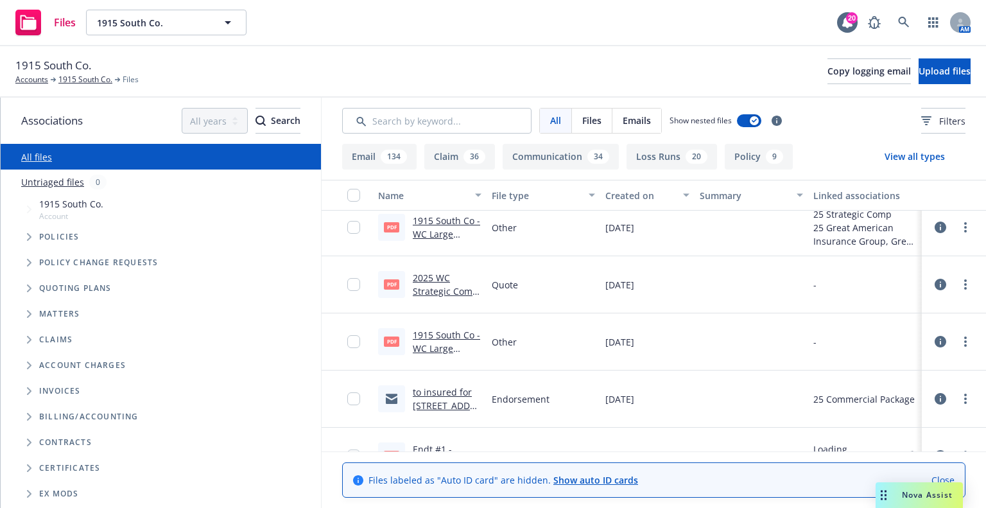
scroll to position [193, 0]
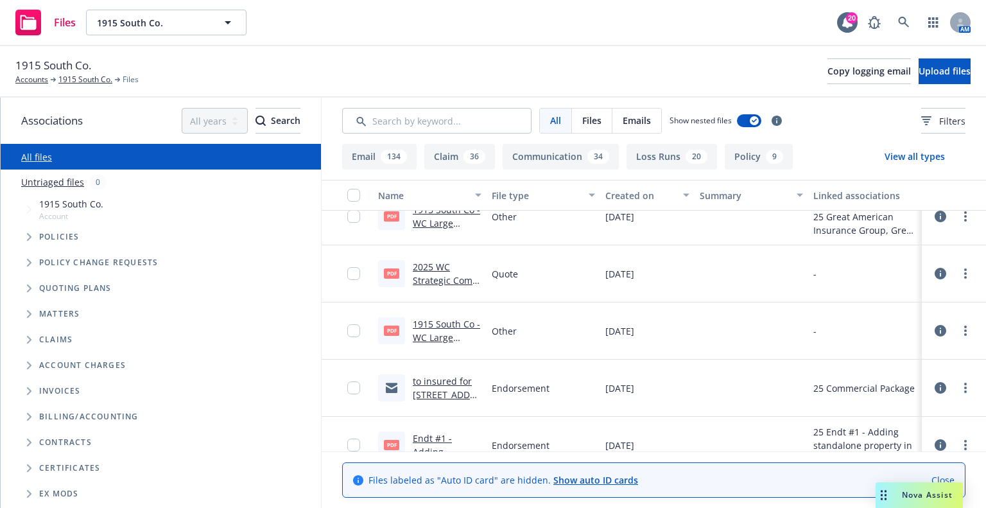
click at [451, 390] on link "to insured for [STREET_ADDRESS] location .msg" at bounding box center [447, 401] width 68 height 53
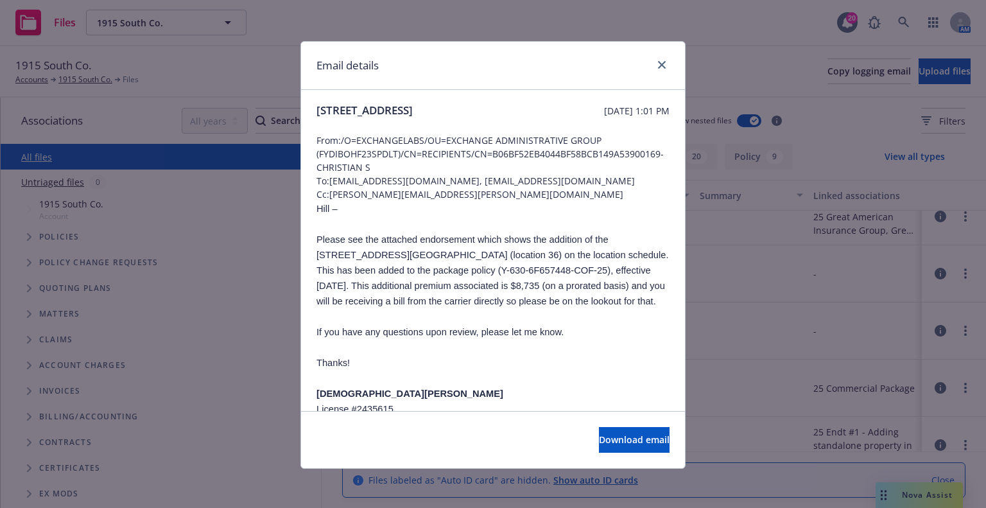
scroll to position [0, 0]
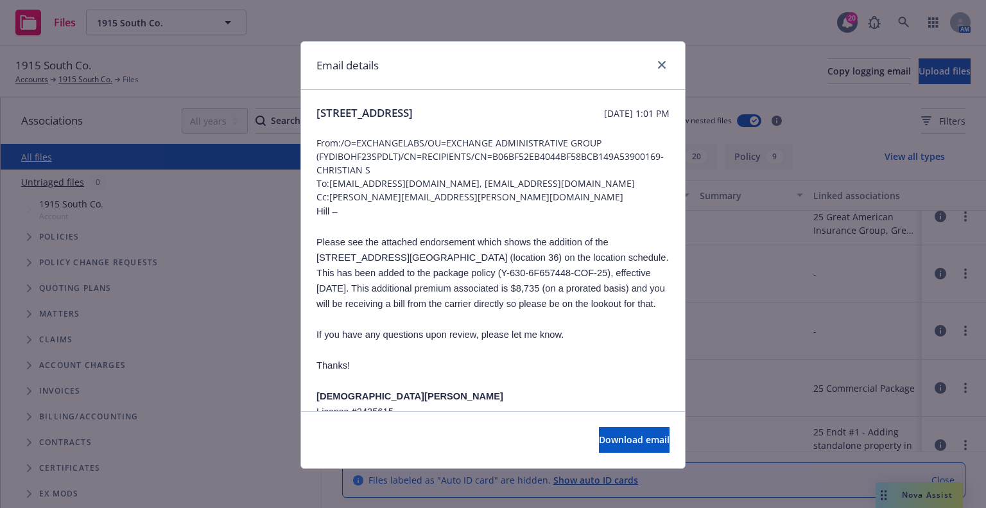
click at [443, 291] on span "Please see the attached endorsement which shows the addition of the [STREET_ADD…" at bounding box center [492, 273] width 352 height 72
click at [658, 63] on icon "close" at bounding box center [662, 65] width 8 height 8
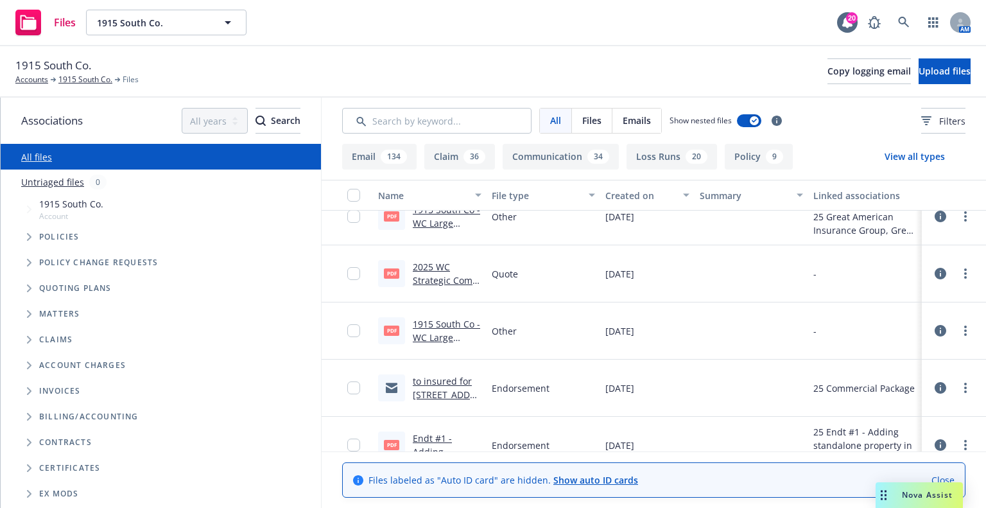
click at [447, 390] on link "to insured for [STREET_ADDRESS] location .msg" at bounding box center [447, 401] width 68 height 53
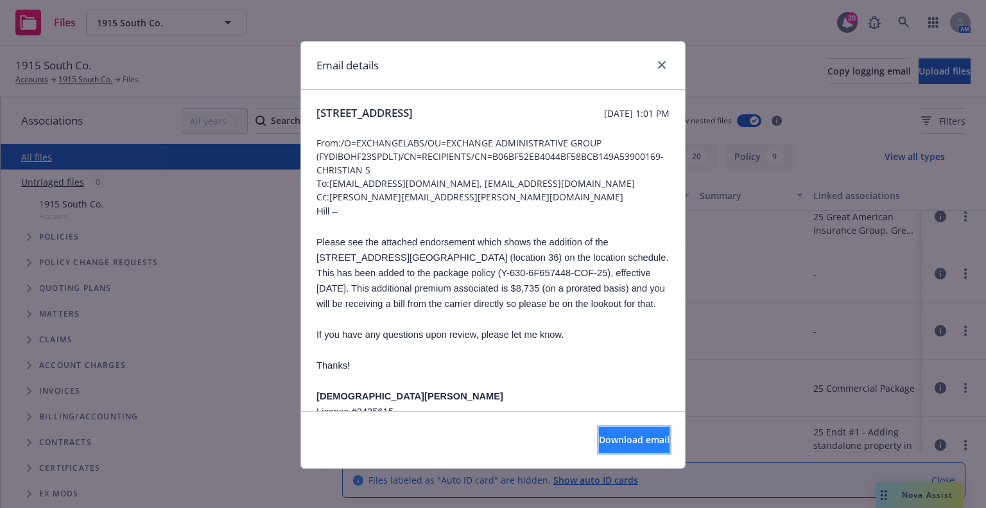
click at [599, 442] on span "Download email" at bounding box center [634, 439] width 71 height 12
drag, startPoint x: 662, startPoint y: 66, endPoint x: 655, endPoint y: 69, distance: 7.5
click at [662, 66] on link "close" at bounding box center [661, 64] width 15 height 15
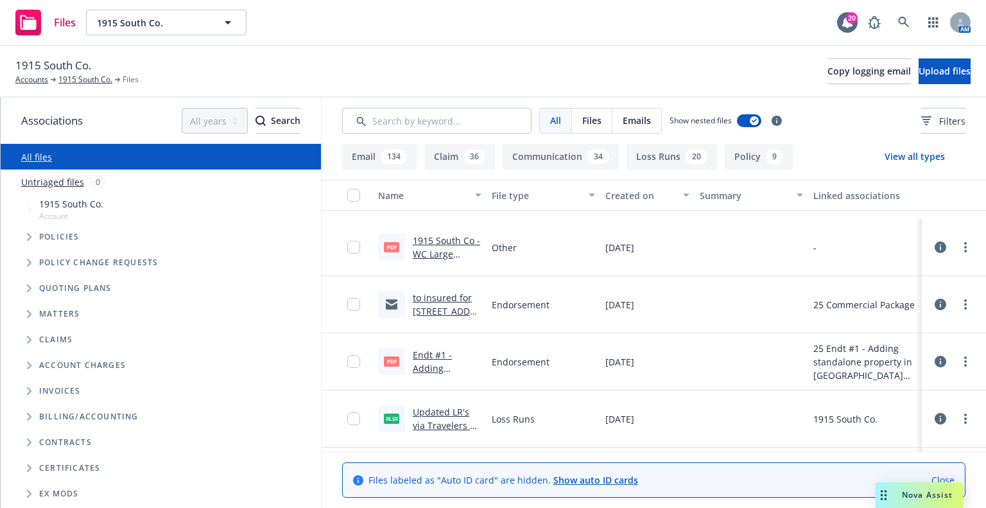
scroll to position [385, 0]
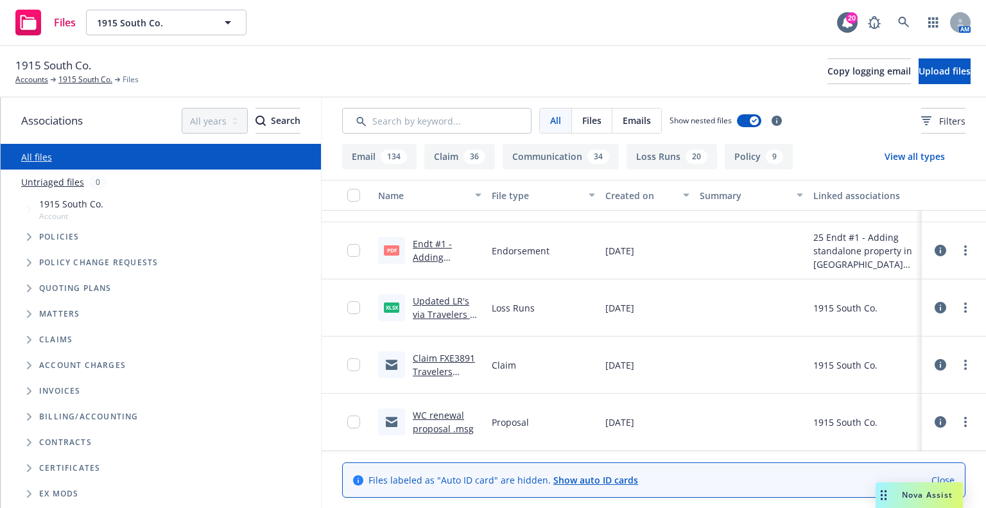
click at [435, 244] on link "Endt #1 - Adding standalone property in [GEOGRAPHIC_DATA] (bldg 37) - AP $8,641…" at bounding box center [446, 290] width 66 height 107
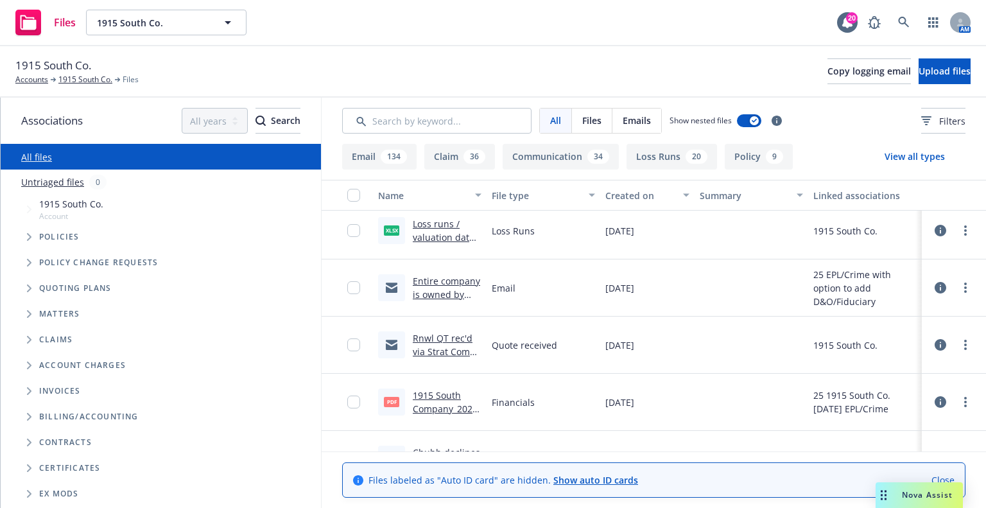
scroll to position [706, 0]
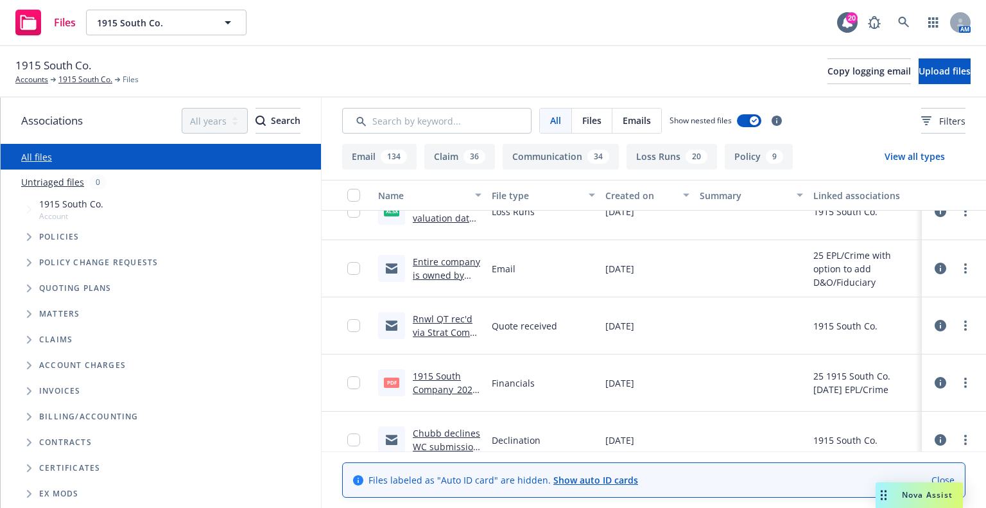
click at [459, 271] on link "Entire company is owned by one person named [PERSON_NAME]..msg" at bounding box center [446, 295] width 67 height 80
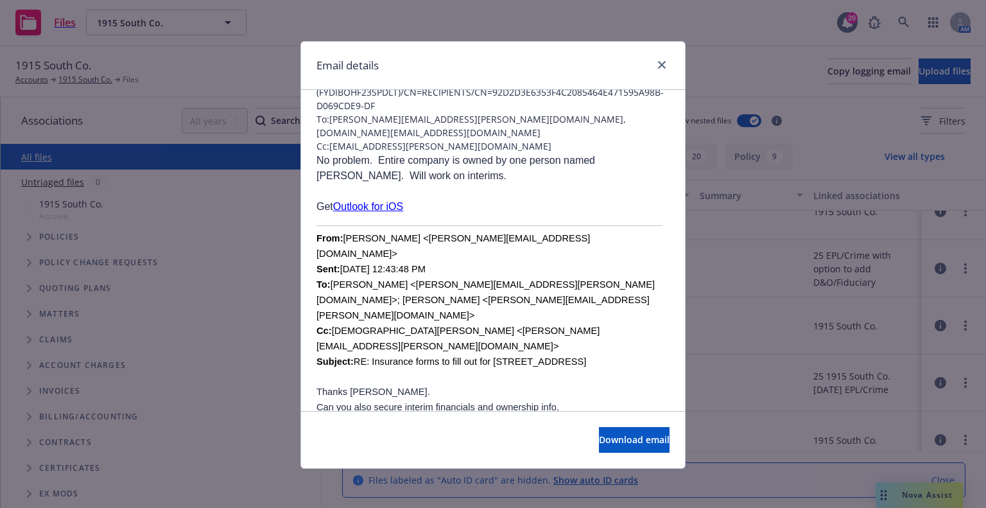
scroll to position [0, 0]
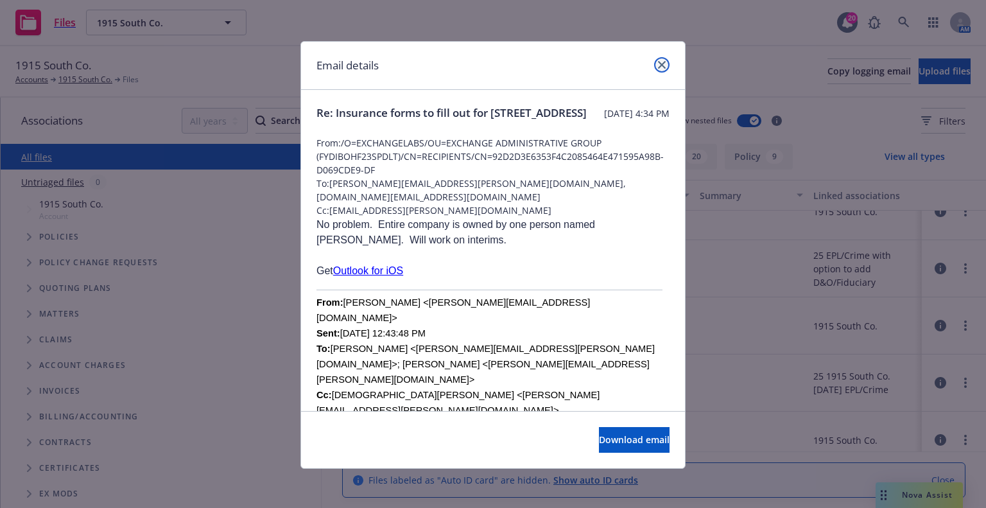
click at [659, 67] on icon "close" at bounding box center [662, 65] width 8 height 8
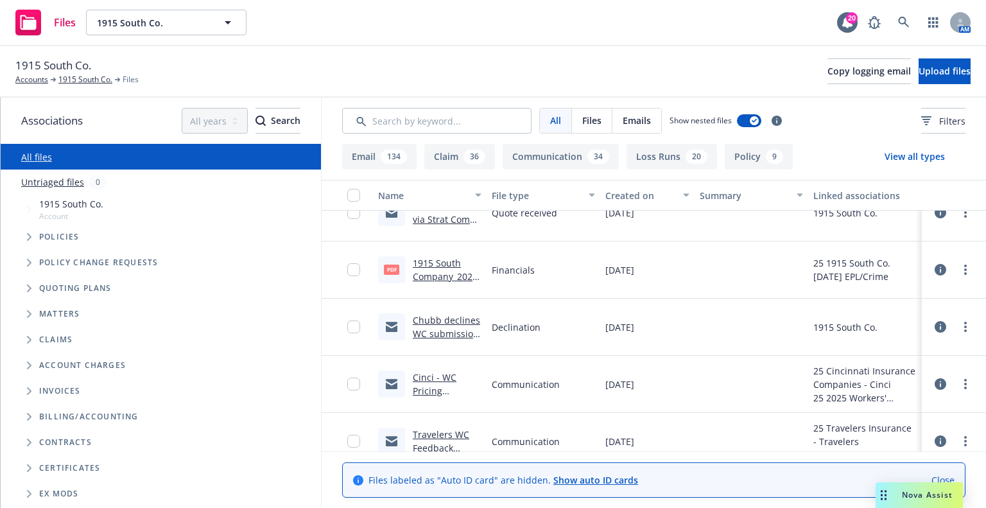
scroll to position [834, 0]
